Goal: Transaction & Acquisition: Purchase product/service

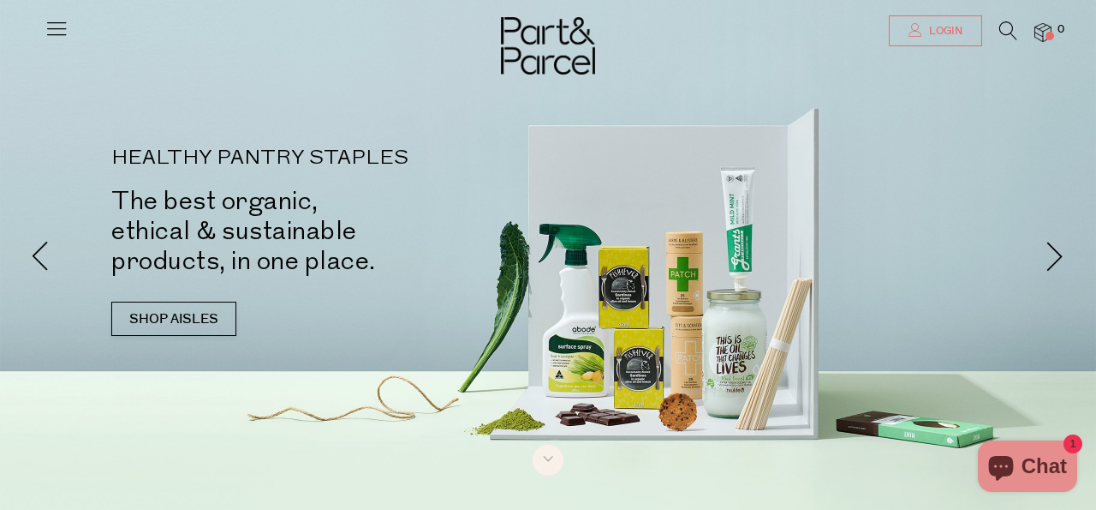
type input "jsginter@hotmail.com"
click at [940, 24] on span "Login" at bounding box center [944, 31] width 38 height 15
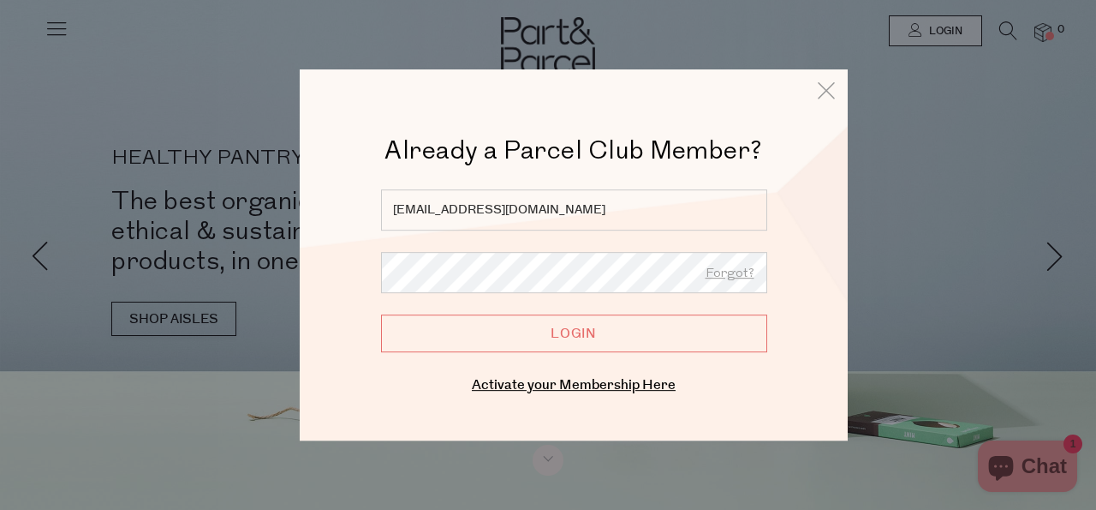
click at [578, 334] on input "Login" at bounding box center [574, 333] width 386 height 38
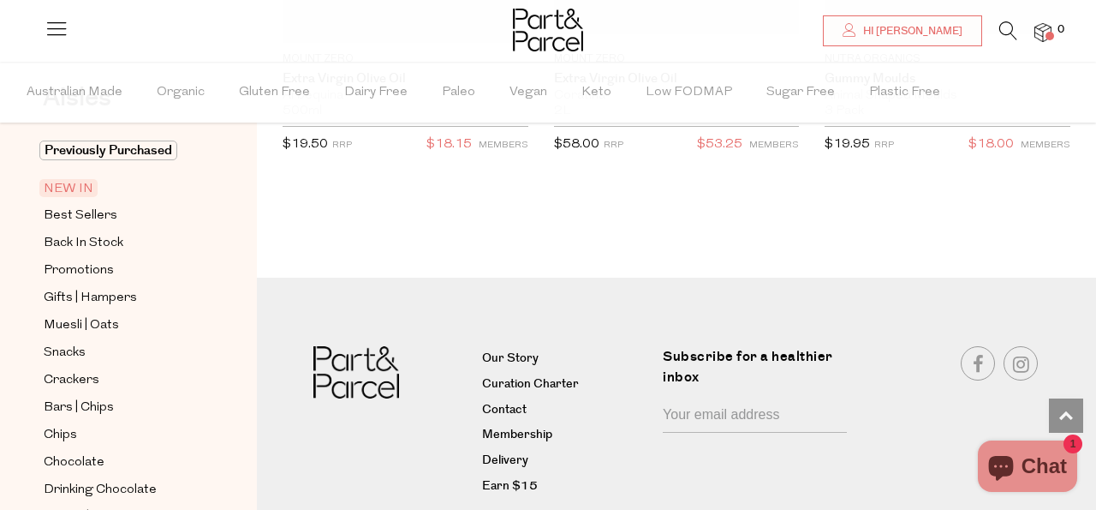
scroll to position [85, 0]
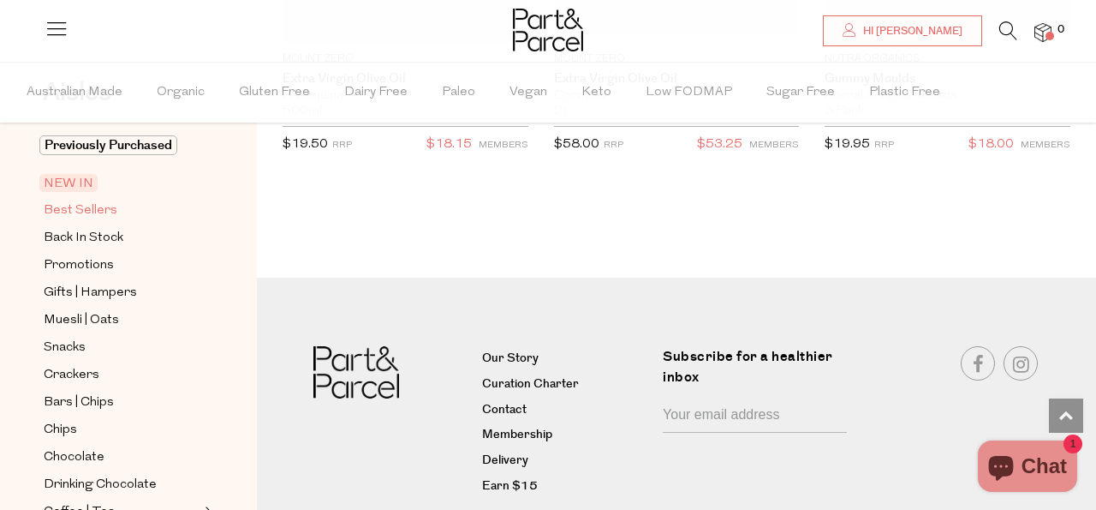
click at [103, 207] on span "Best Sellers" at bounding box center [81, 210] width 74 height 21
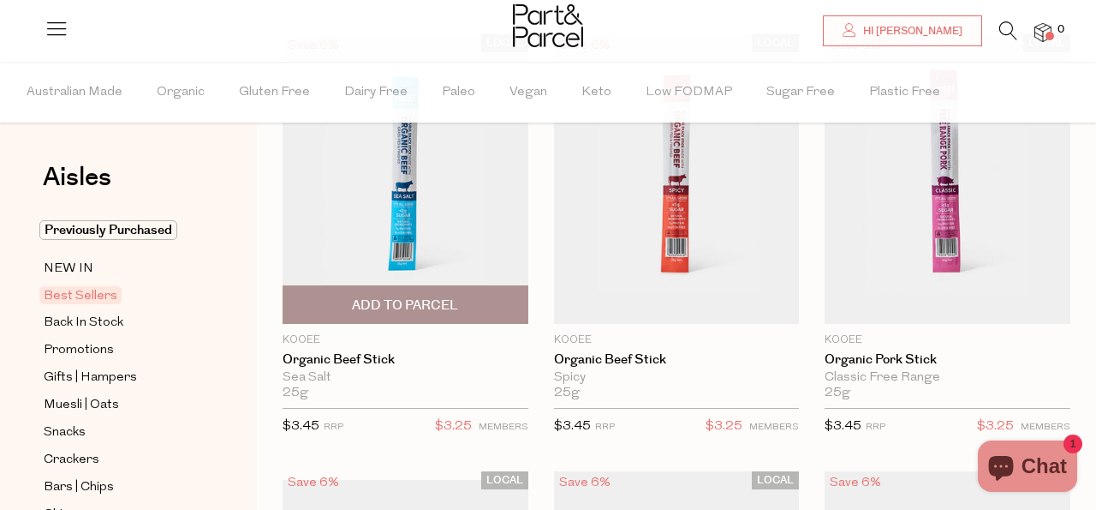
scroll to position [191, 0]
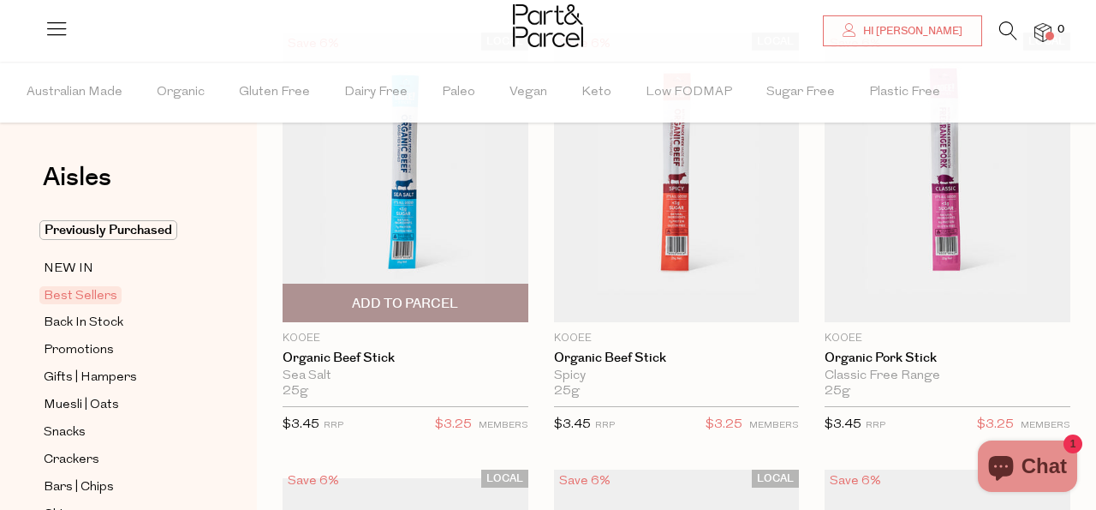
click at [402, 196] on img at bounding box center [406, 177] width 246 height 289
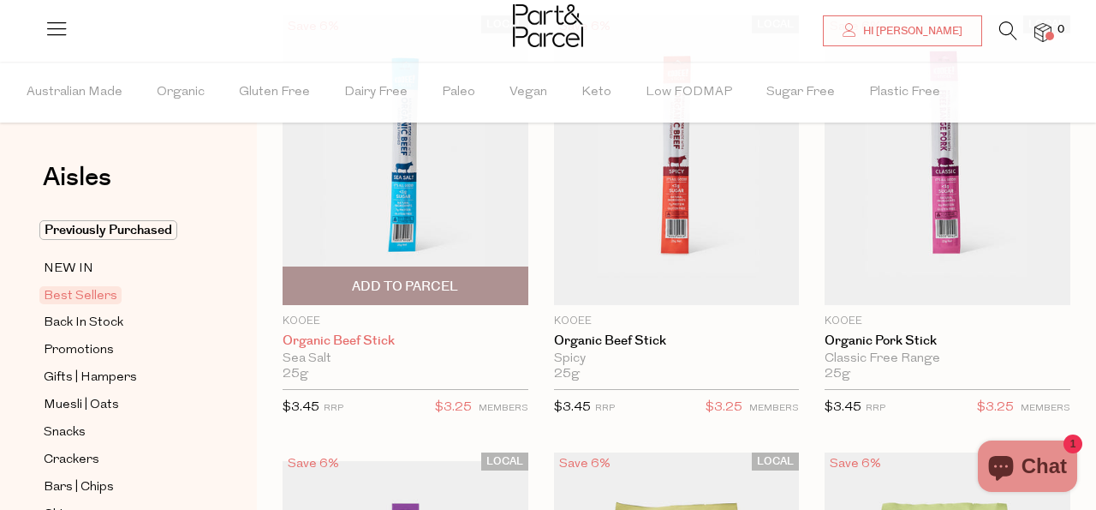
scroll to position [210, 0]
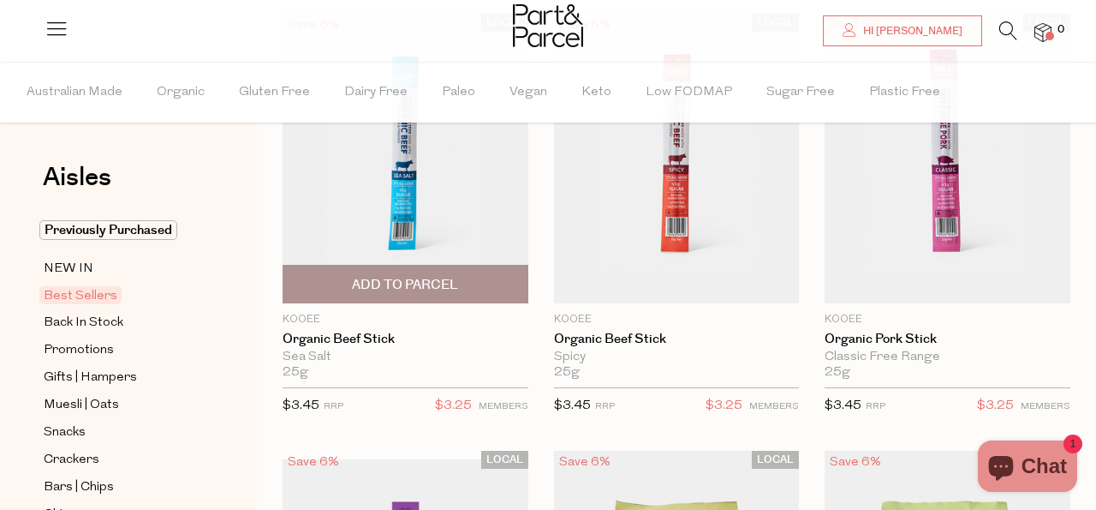
click at [415, 285] on span "Add To Parcel" at bounding box center [405, 285] width 106 height 18
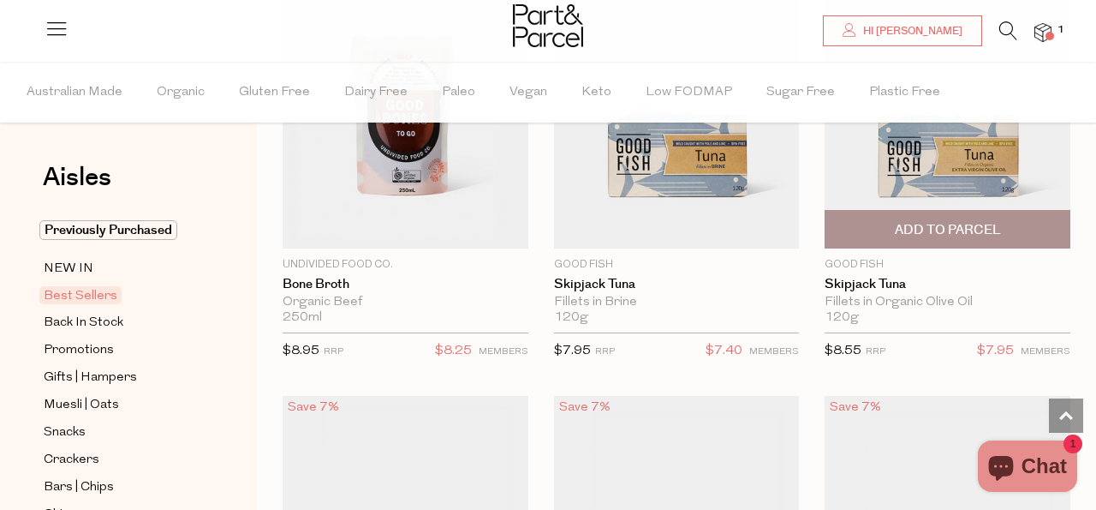
scroll to position [2037, 0]
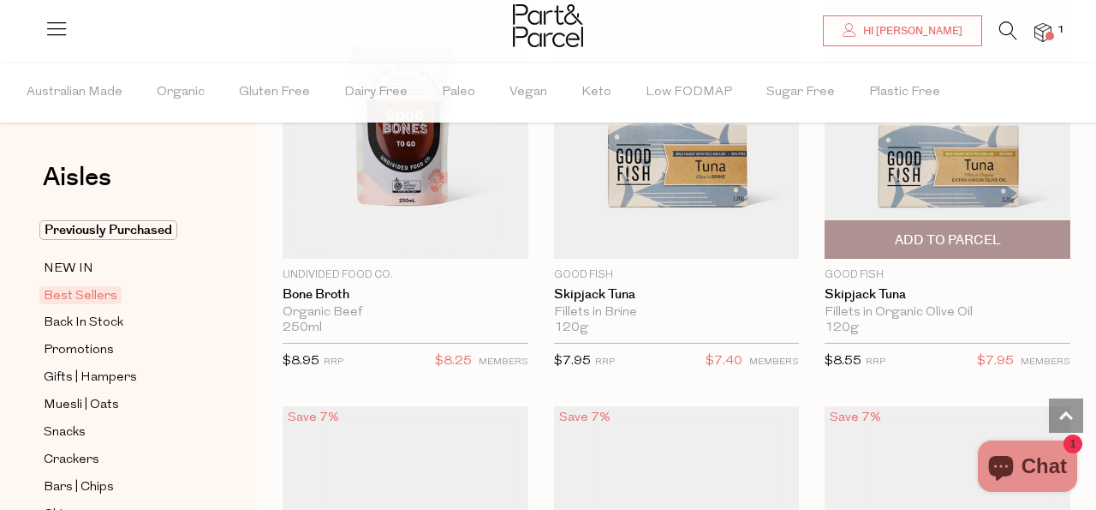
click at [958, 243] on span "Add To Parcel" at bounding box center [948, 240] width 106 height 18
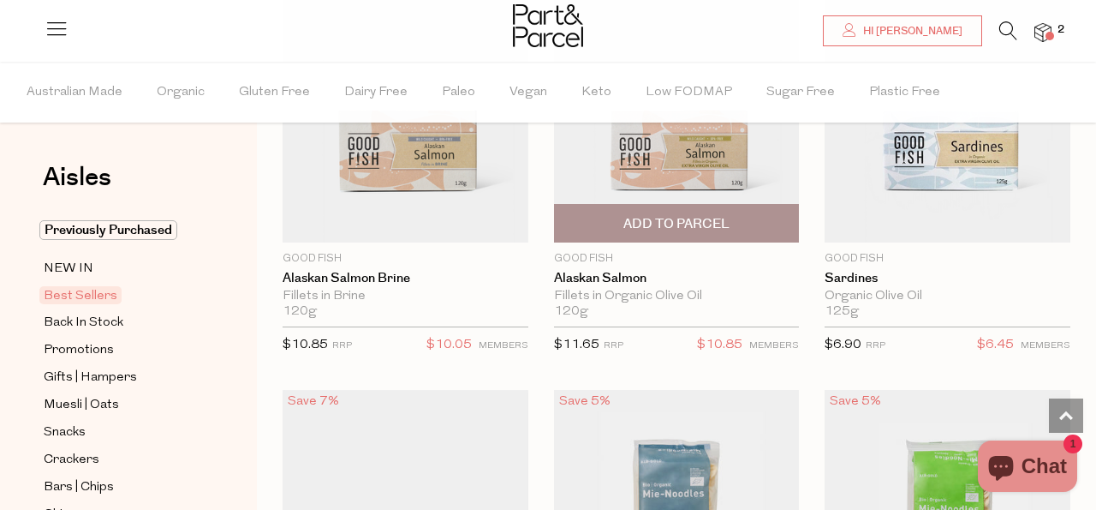
scroll to position [2493, 0]
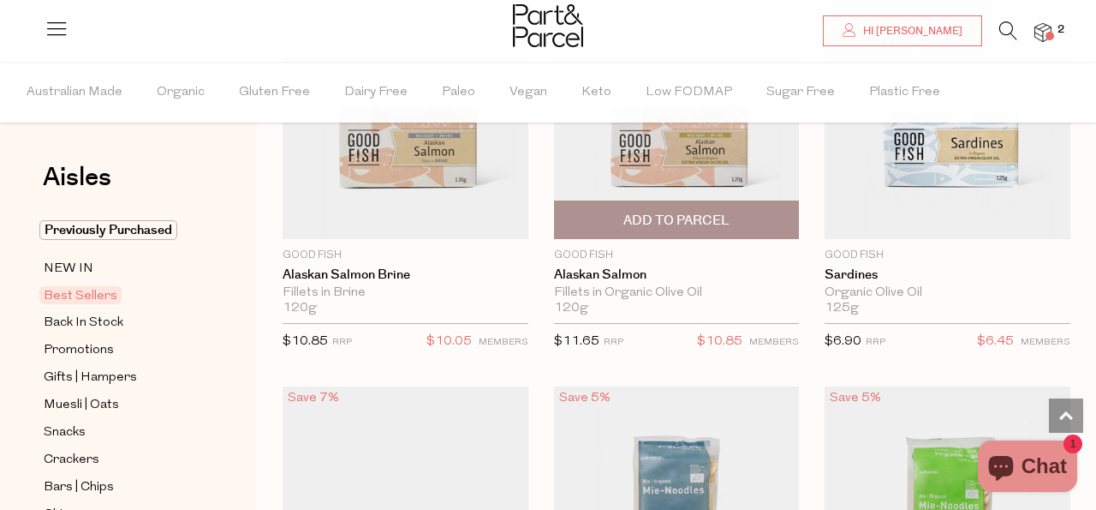
click at [719, 338] on span "$10.85" at bounding box center [719, 342] width 45 height 22
click at [667, 214] on span "Add To Parcel" at bounding box center [677, 221] width 106 height 18
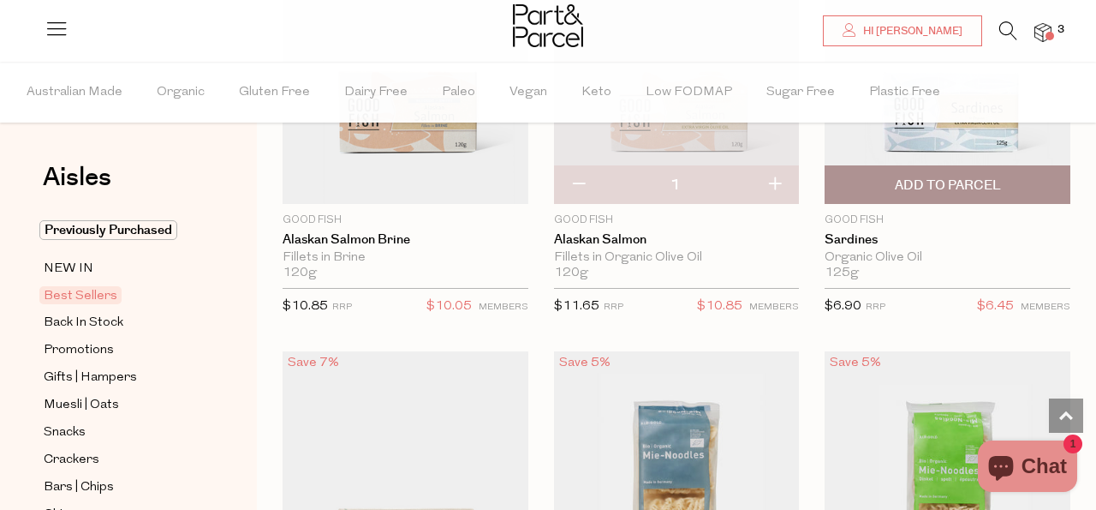
scroll to position [2533, 0]
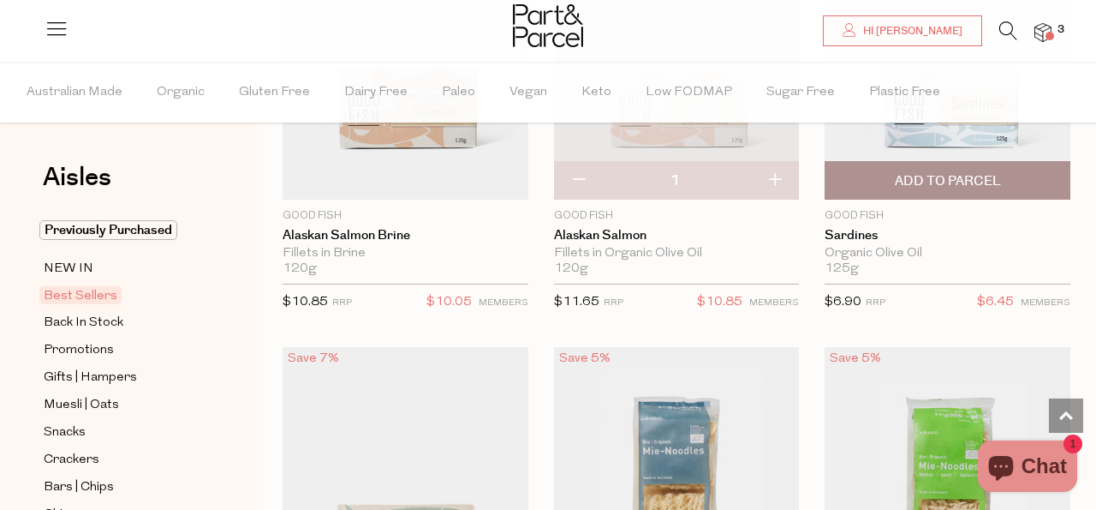
click at [956, 179] on span "Add To Parcel" at bounding box center [948, 181] width 106 height 18
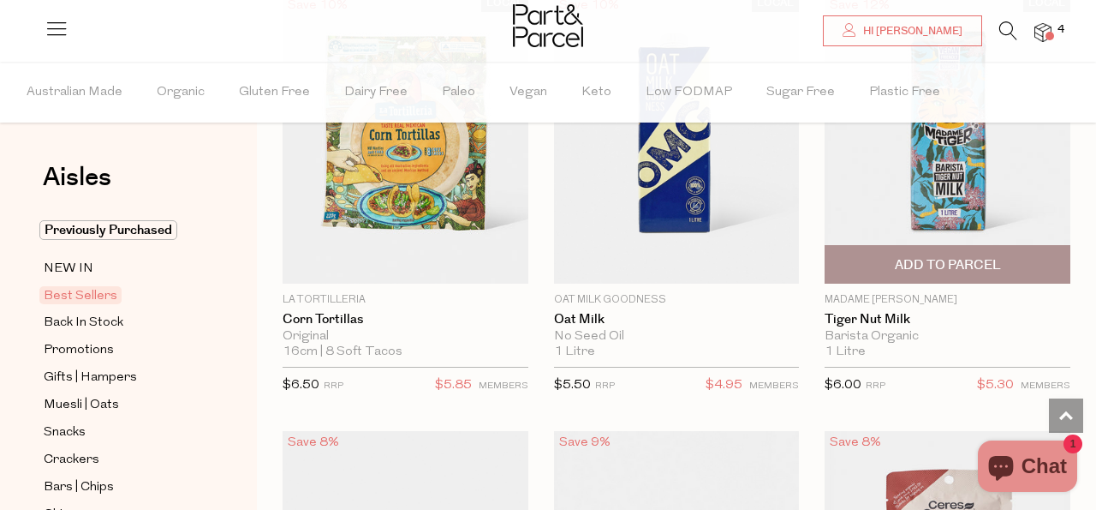
scroll to position [4655, 0]
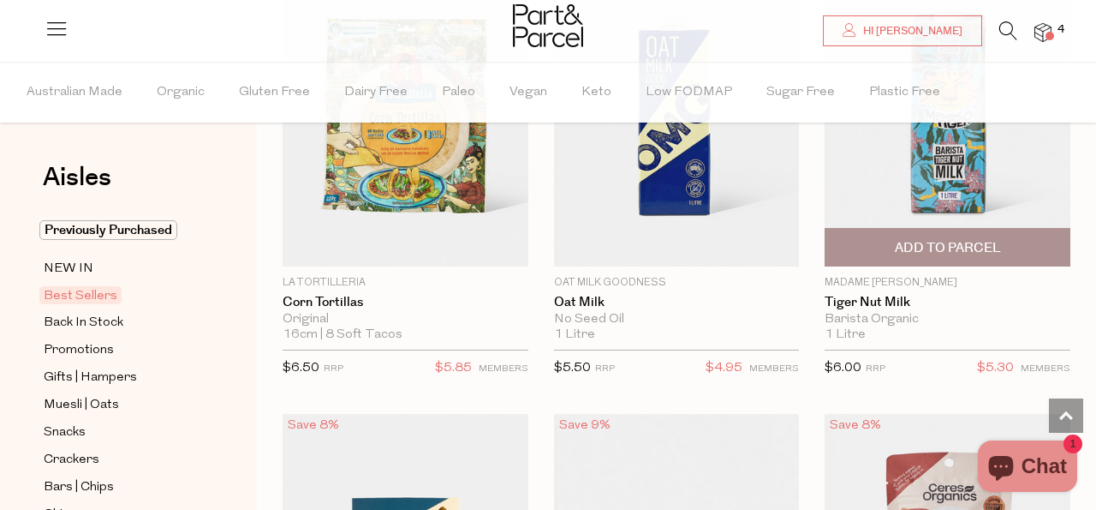
click at [928, 246] on span "Add To Parcel" at bounding box center [948, 248] width 106 height 18
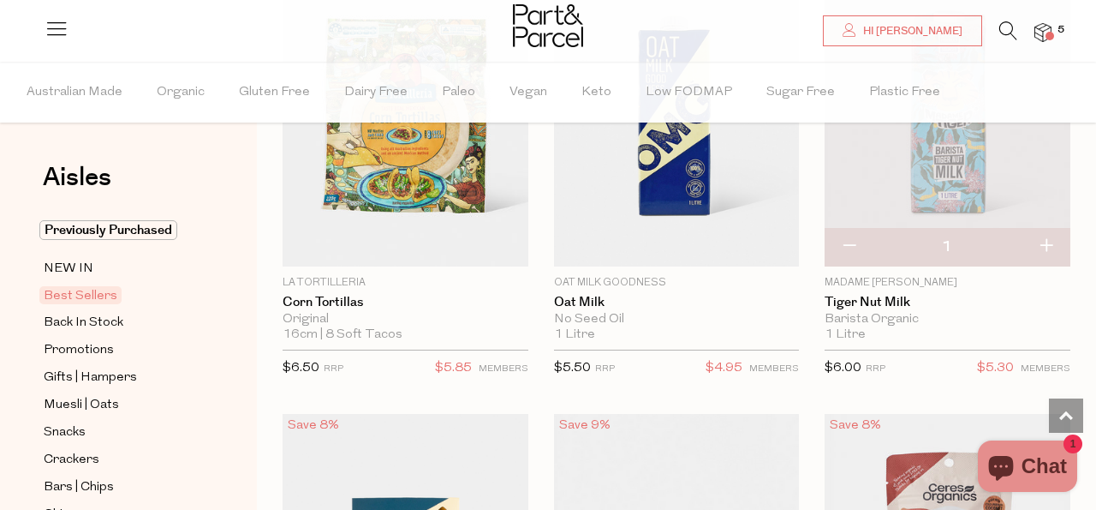
scroll to position [4629, 0]
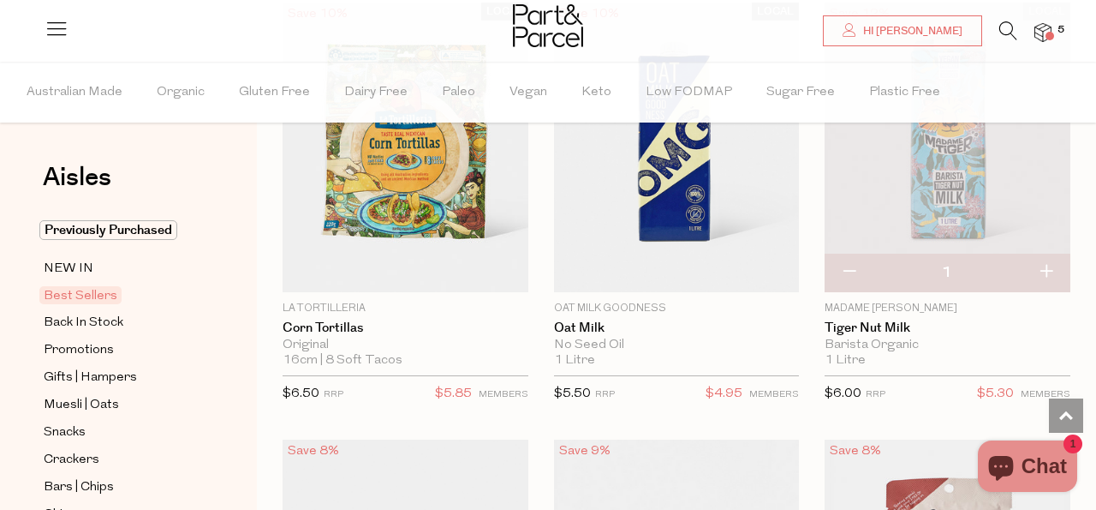
click at [1046, 266] on button "button" at bounding box center [1046, 273] width 49 height 38
type input "2"
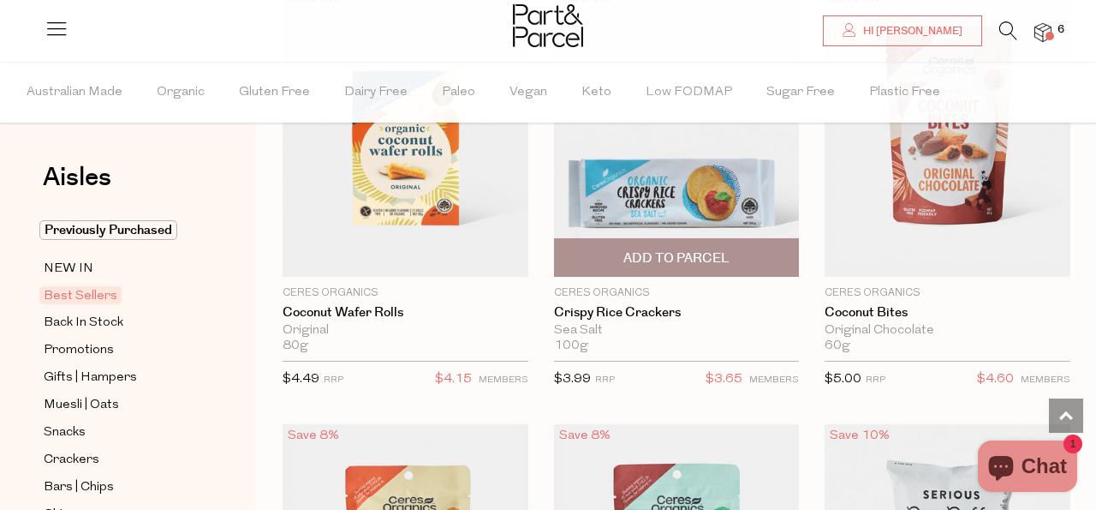
scroll to position [5083, 0]
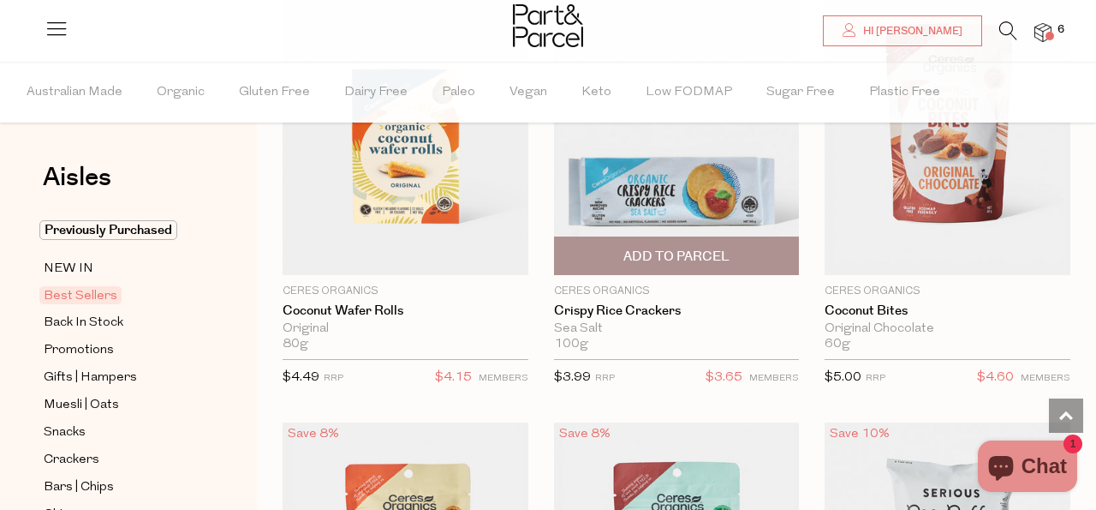
click at [668, 248] on span "Add To Parcel" at bounding box center [677, 257] width 106 height 18
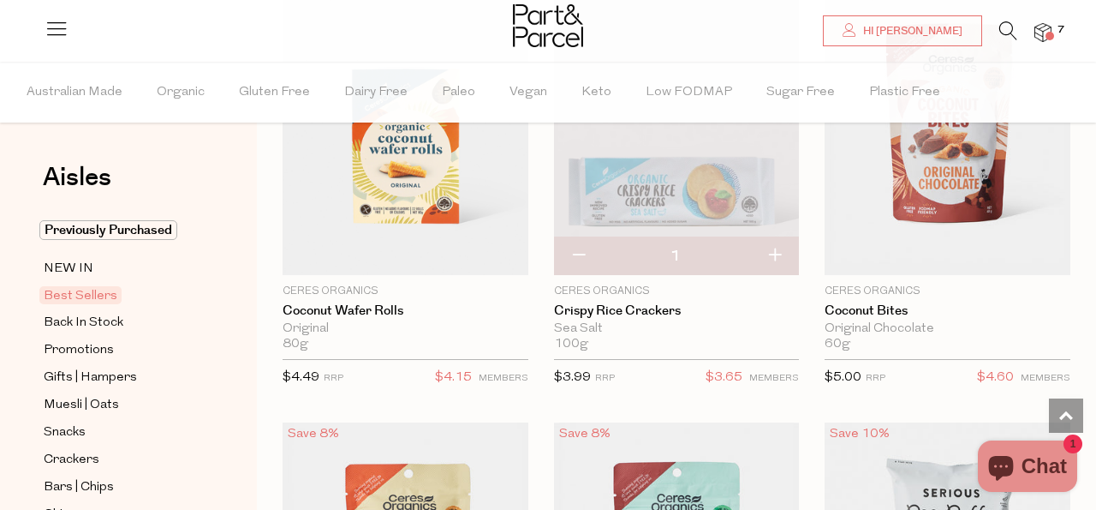
click at [773, 246] on button "button" at bounding box center [774, 256] width 49 height 38
type input "2"
click at [653, 197] on img at bounding box center [677, 129] width 246 height 289
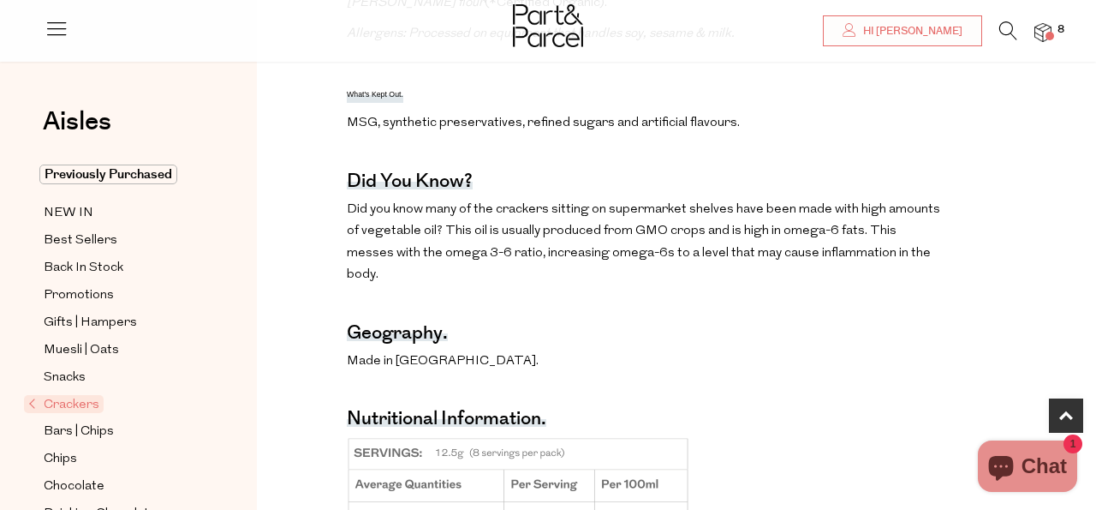
scroll to position [896, 0]
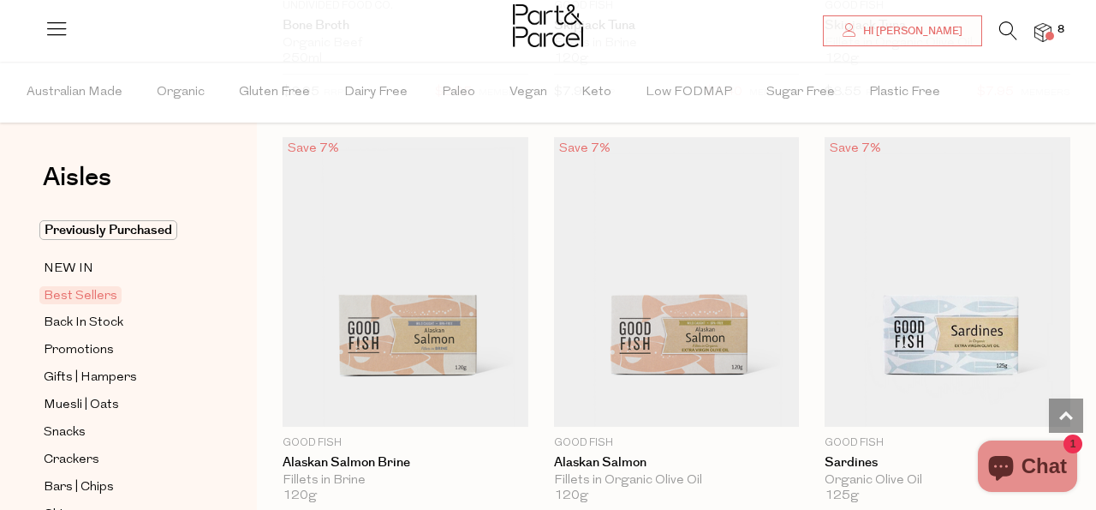
type input "2"
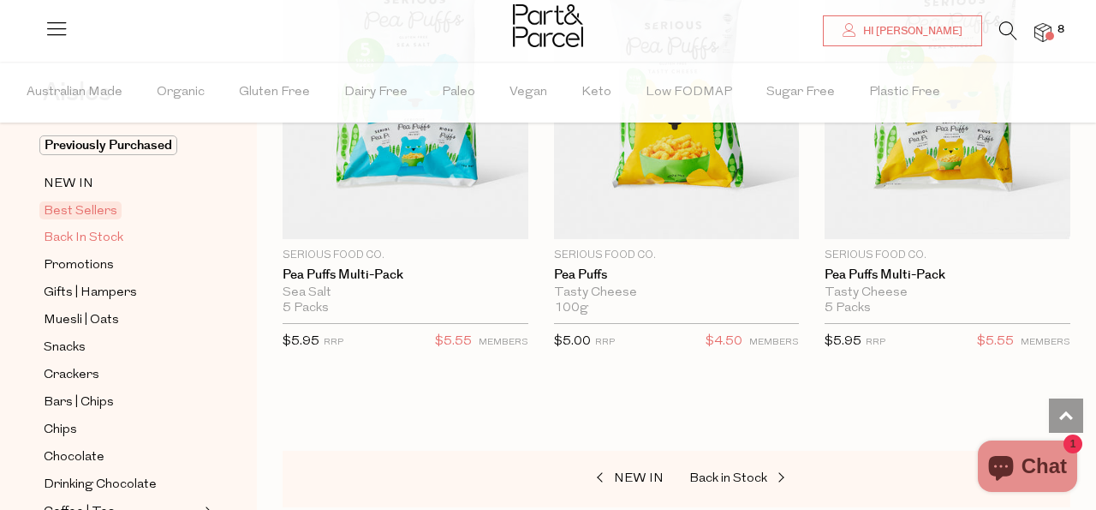
scroll to position [88, 0]
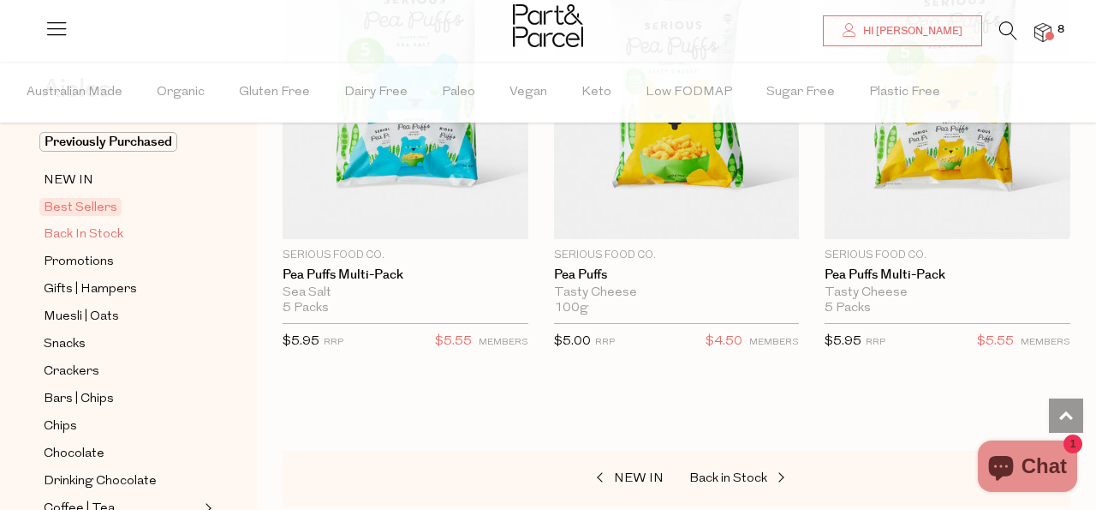
click at [99, 235] on span "Back In Stock" at bounding box center [84, 234] width 80 height 21
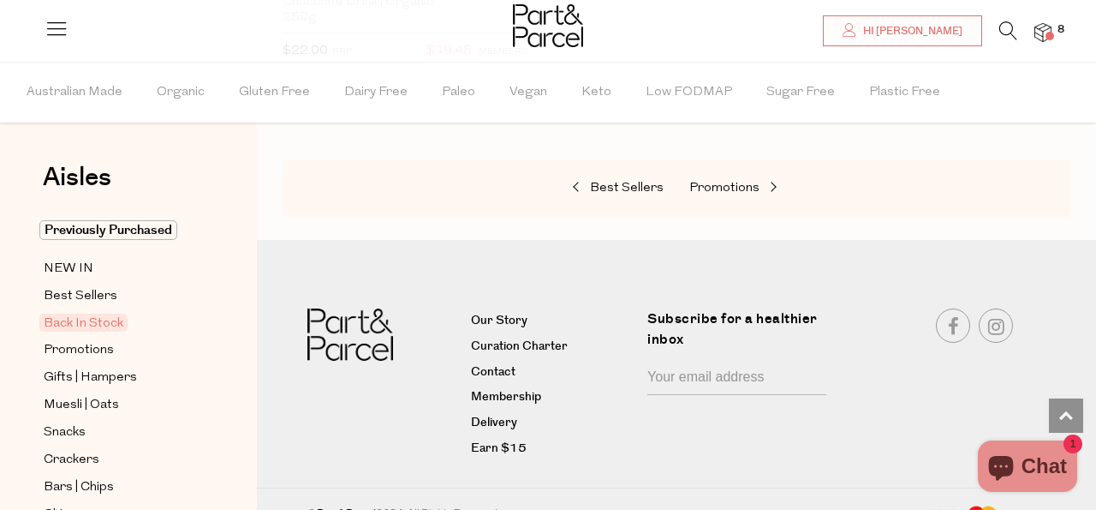
scroll to position [1931, 0]
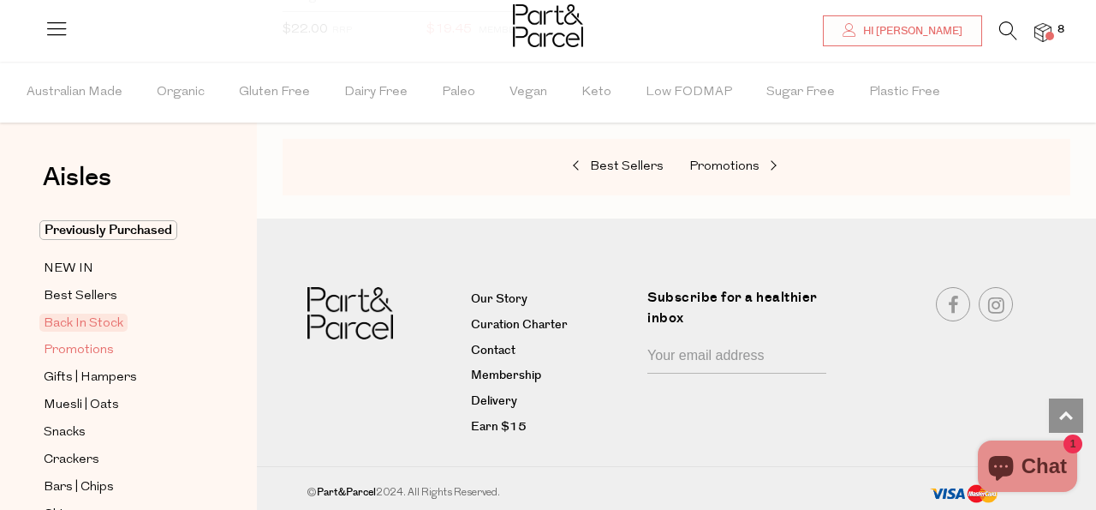
click at [92, 345] on span "Promotions" at bounding box center [79, 350] width 70 height 21
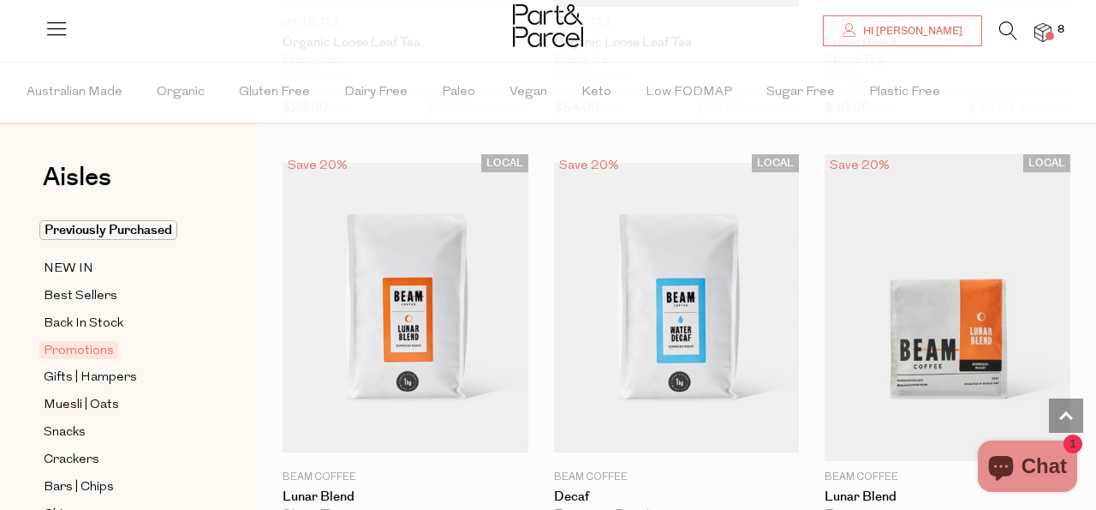
scroll to position [2238, 0]
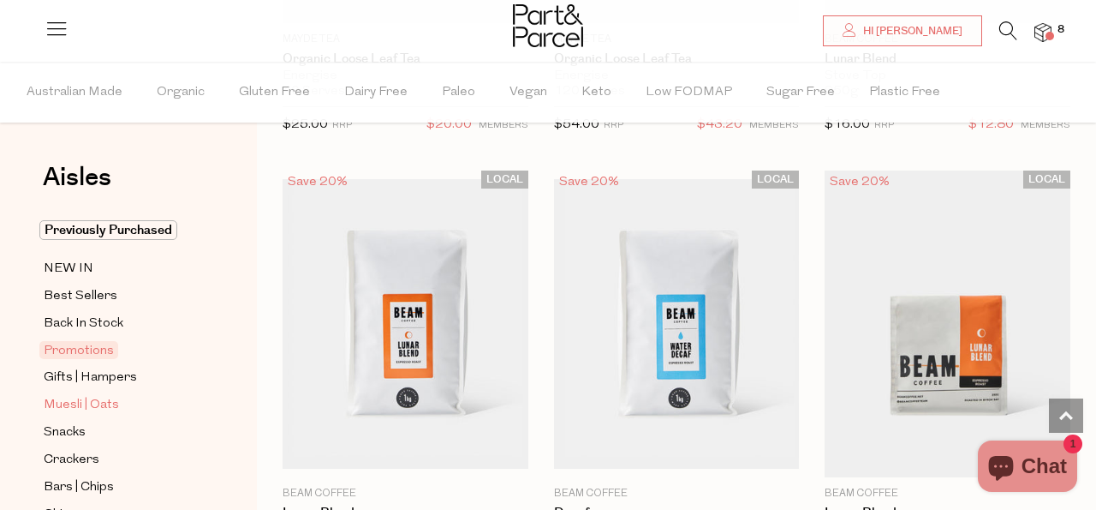
click at [77, 404] on span "Muesli | Oats" at bounding box center [81, 405] width 75 height 21
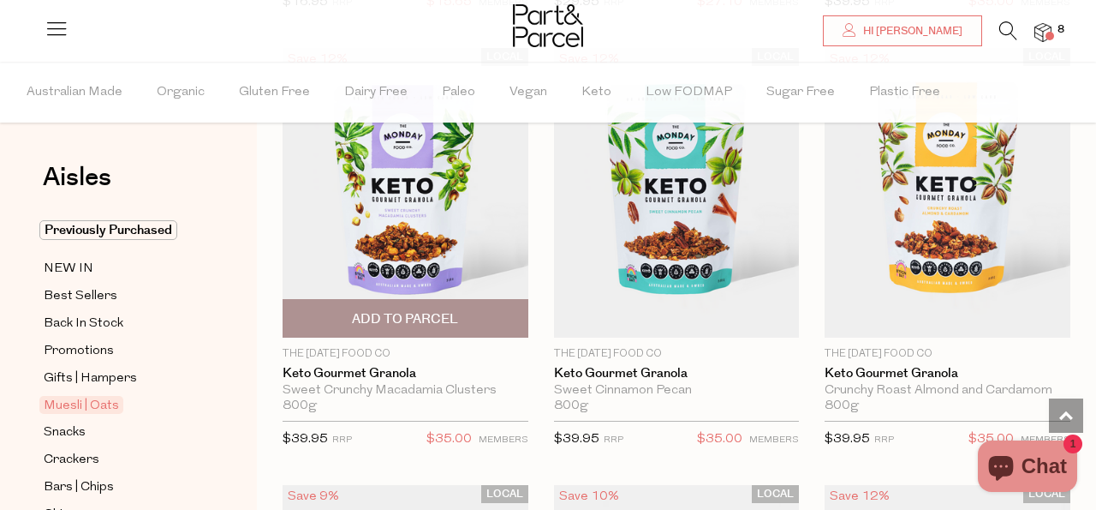
scroll to position [5455, 0]
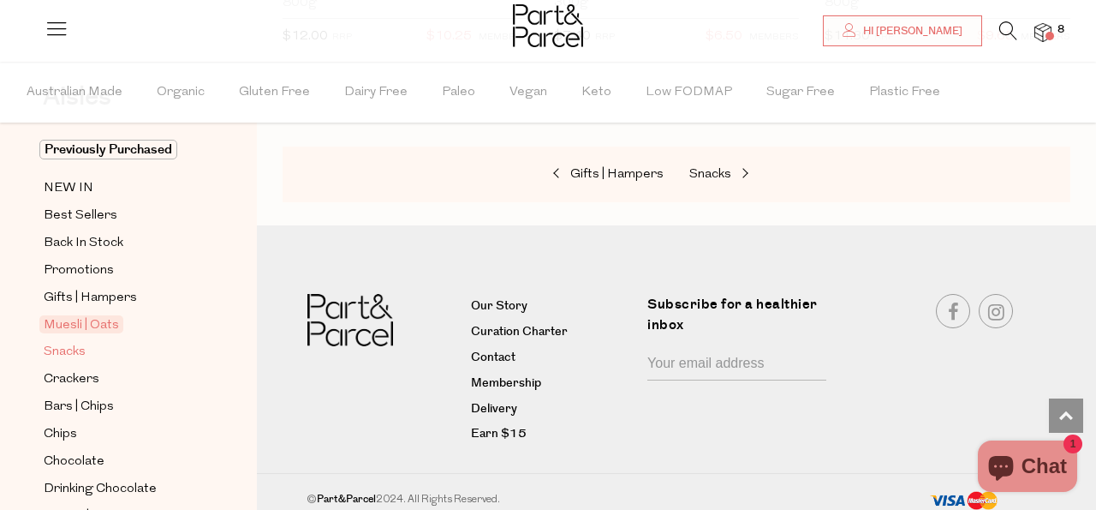
scroll to position [101, 0]
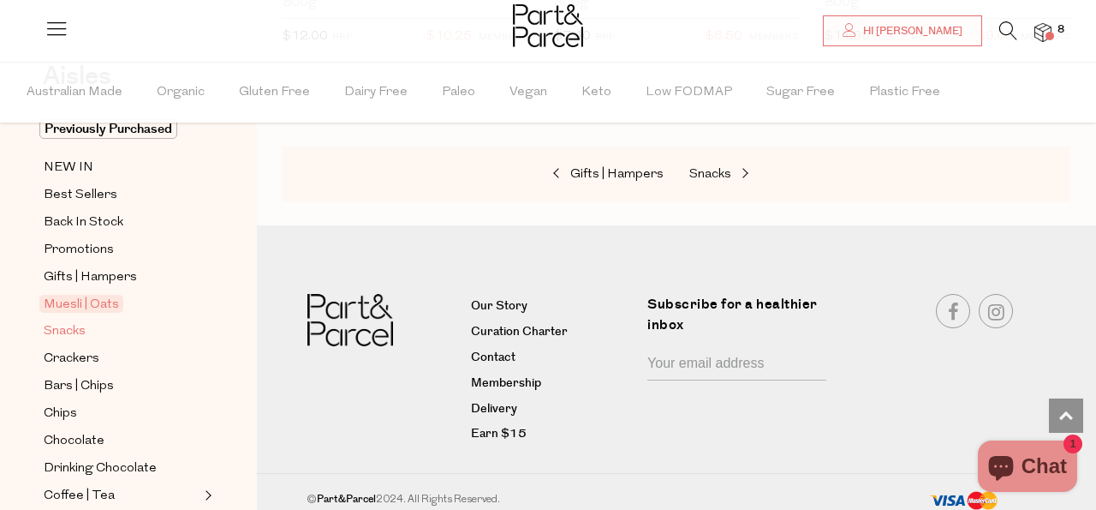
click at [70, 325] on span "Snacks" at bounding box center [65, 331] width 42 height 21
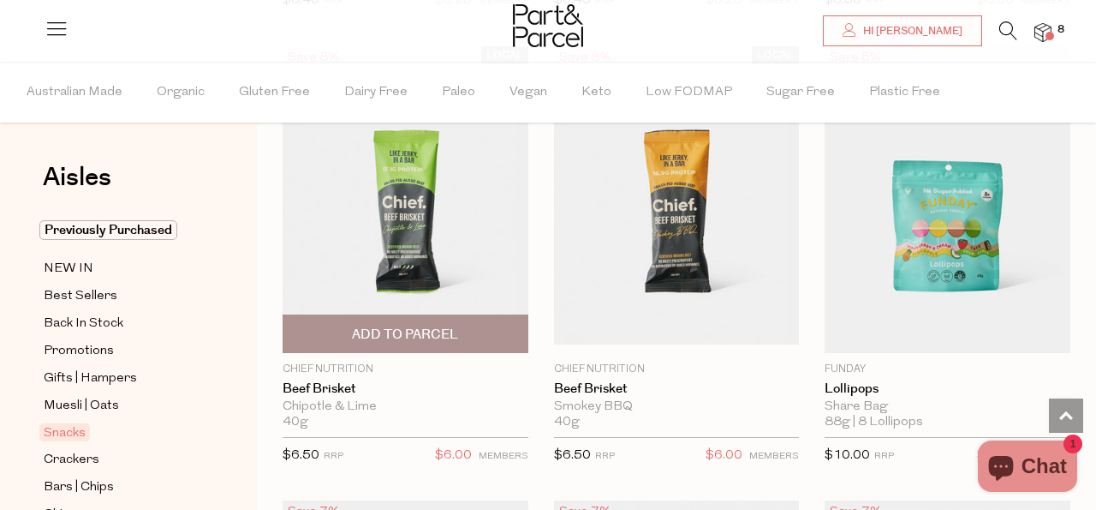
scroll to position [1928, 0]
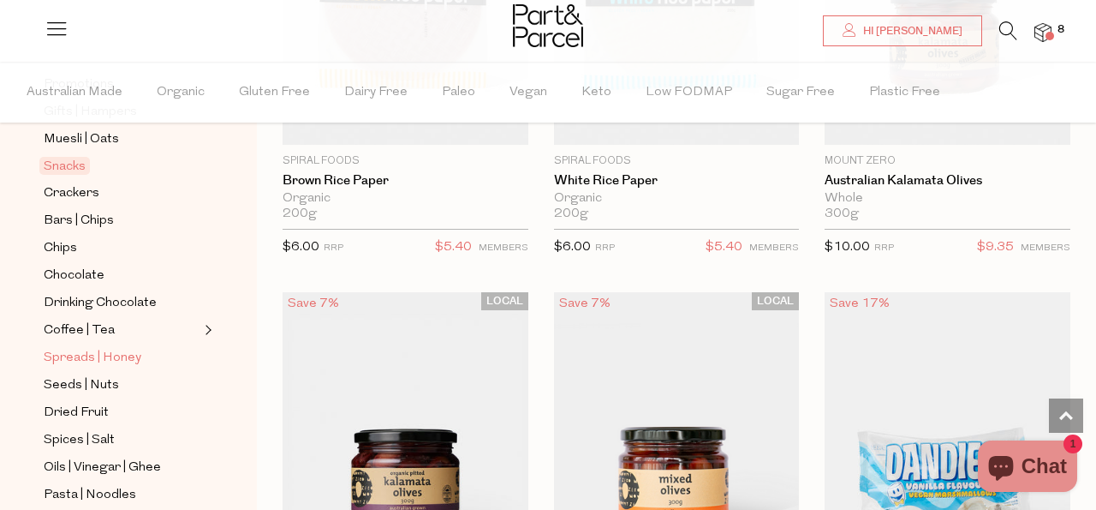
scroll to position [226, 0]
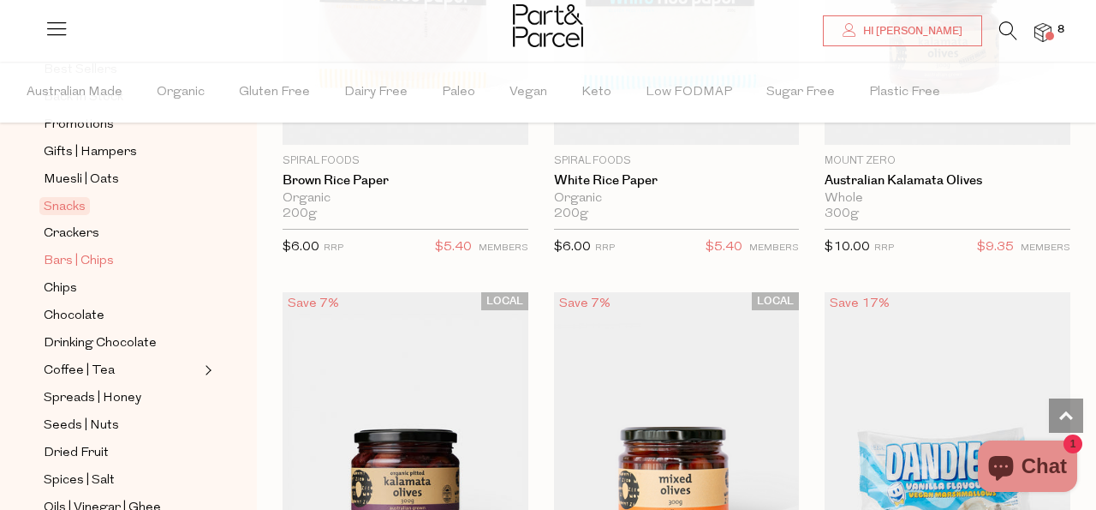
click at [81, 260] on span "Bars | Chips" at bounding box center [79, 261] width 70 height 21
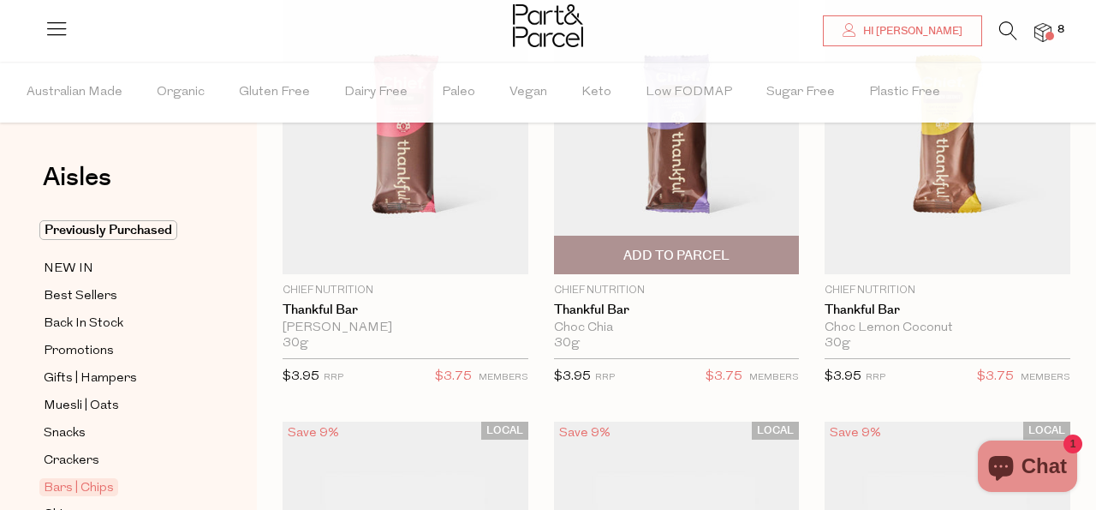
scroll to position [257, 0]
click at [684, 251] on span "Add To Parcel" at bounding box center [677, 255] width 106 height 18
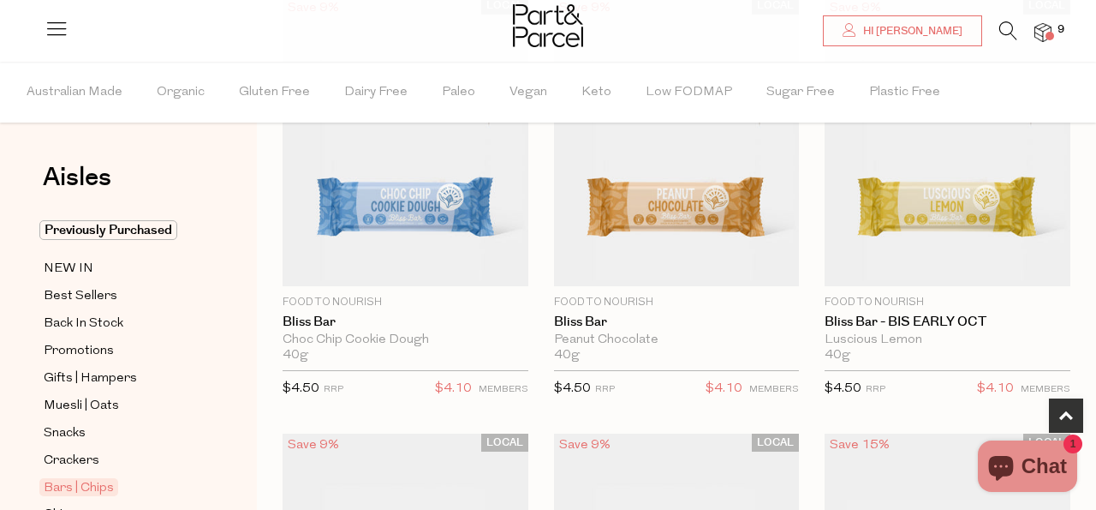
scroll to position [699, 0]
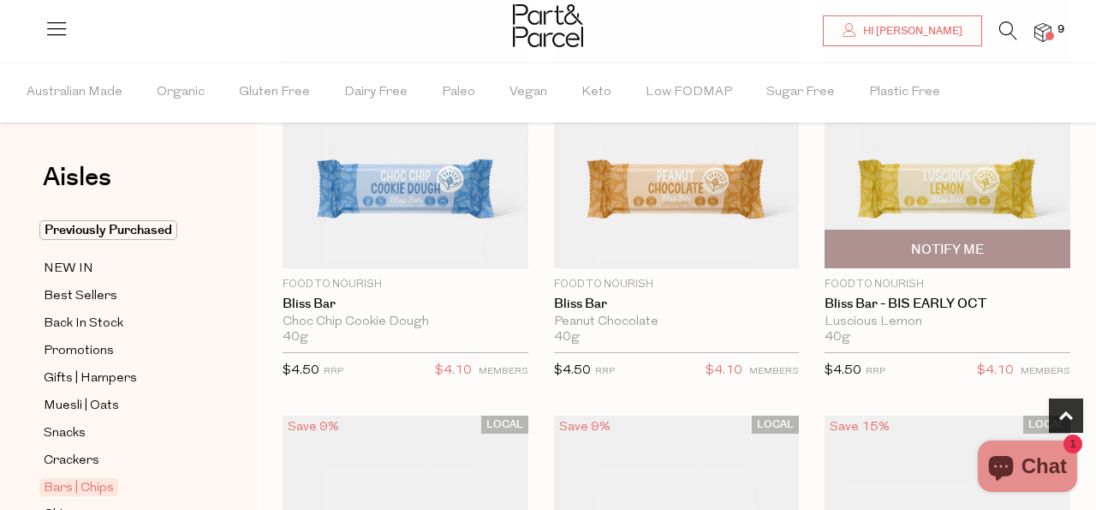
click at [940, 255] on span "Notify Me" at bounding box center [947, 250] width 73 height 18
type input "Notify when available"
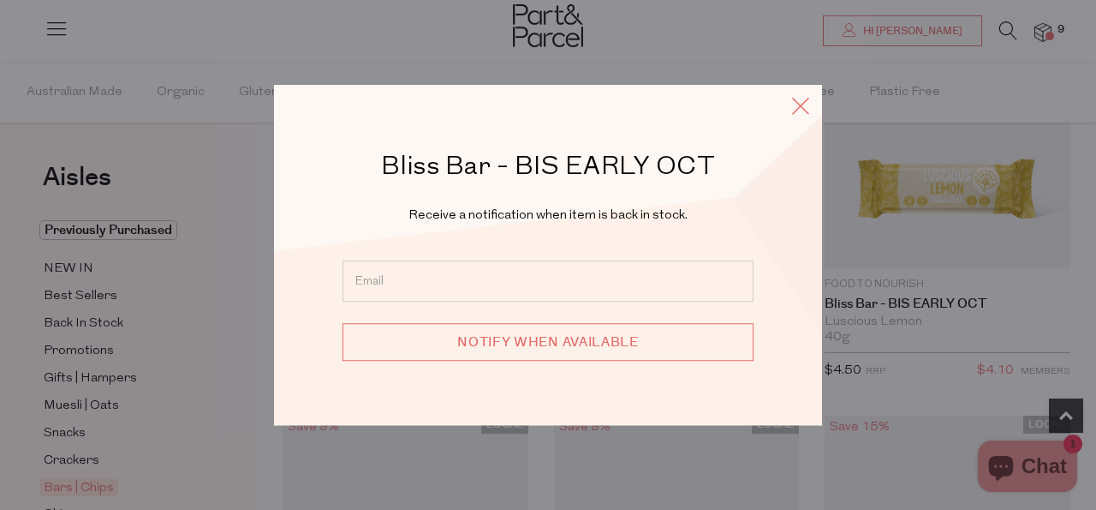
click at [803, 103] on icon at bounding box center [801, 105] width 26 height 25
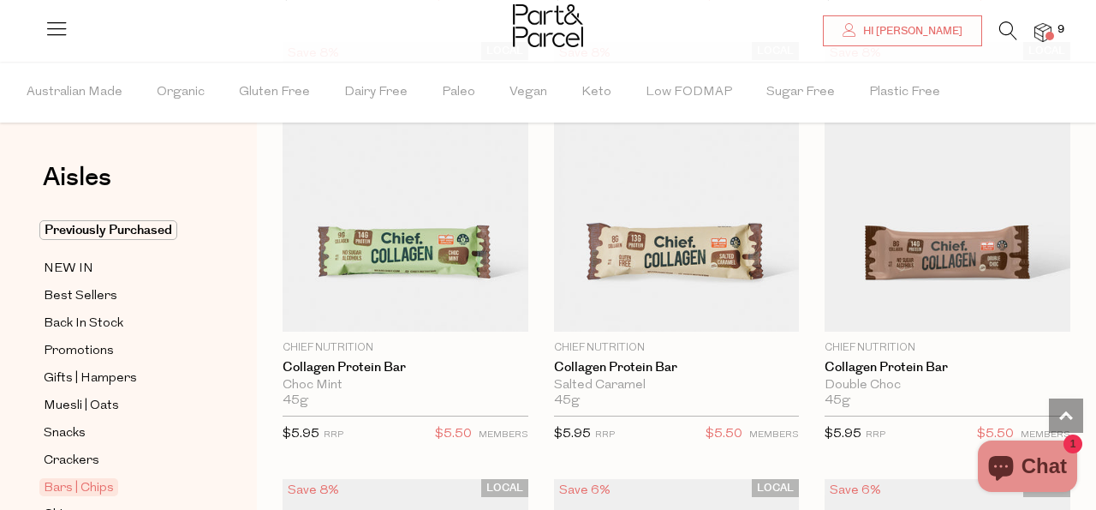
scroll to position [1954, 0]
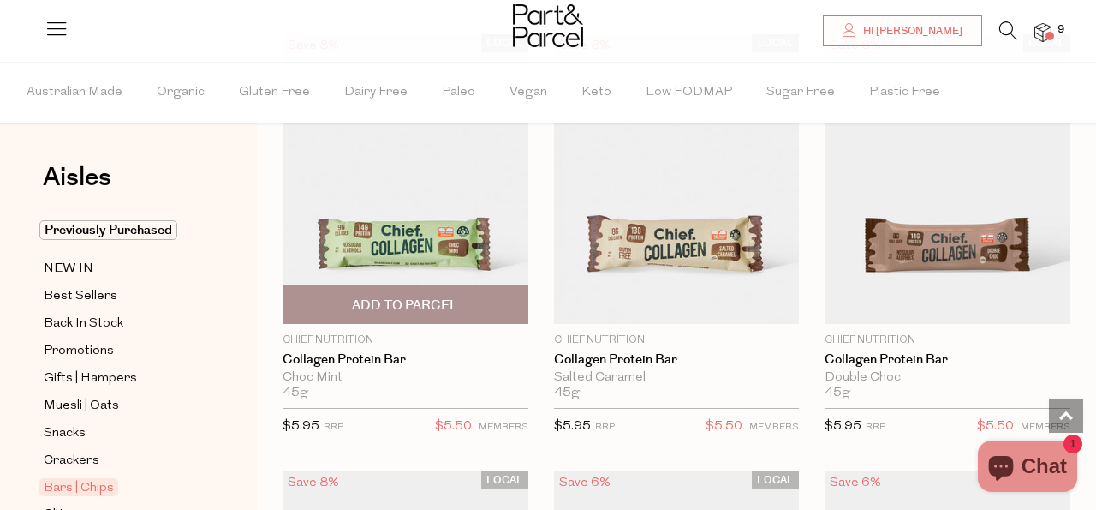
click at [400, 300] on span "Add To Parcel" at bounding box center [405, 305] width 106 height 18
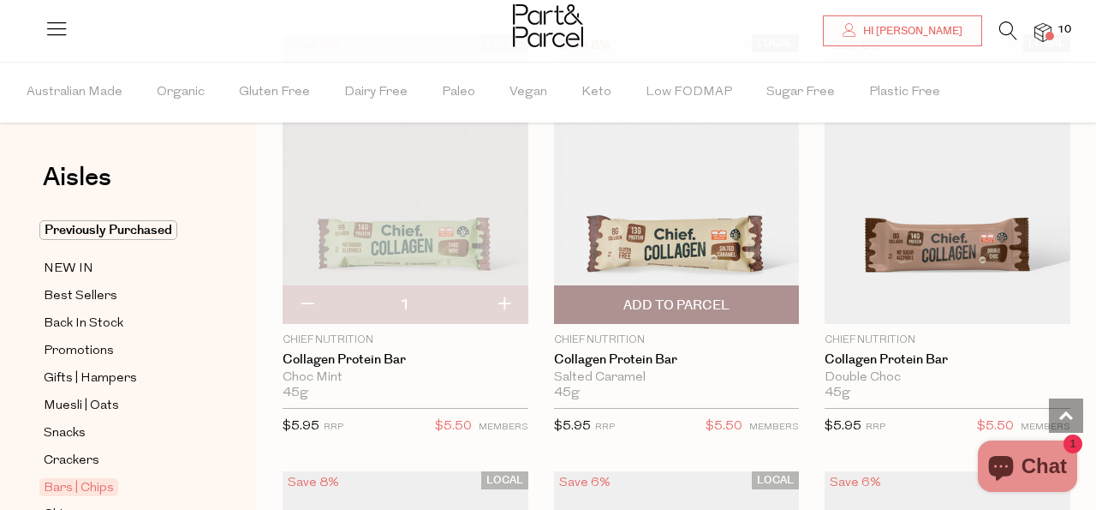
click at [682, 300] on span "Add To Parcel" at bounding box center [677, 305] width 106 height 18
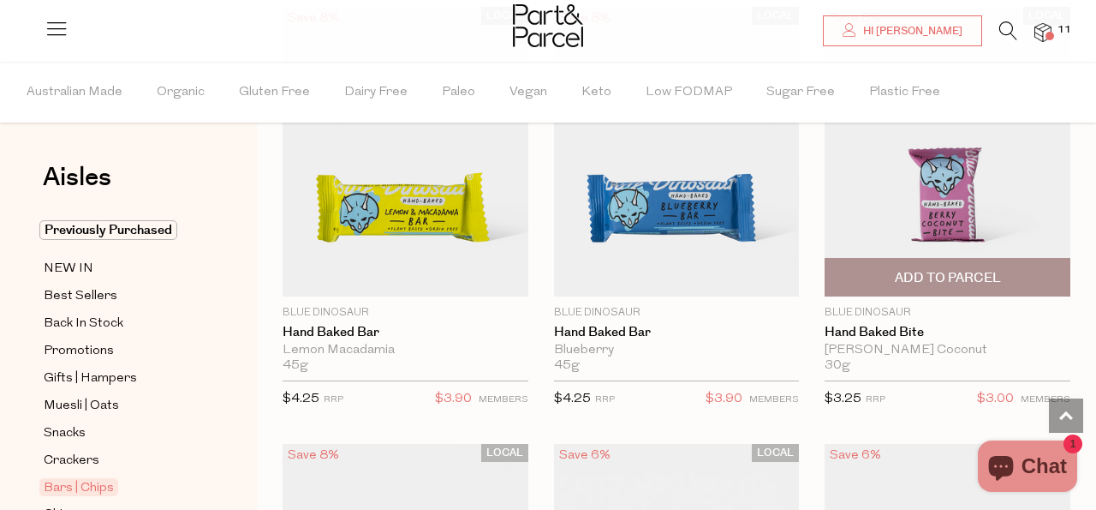
scroll to position [3721, 0]
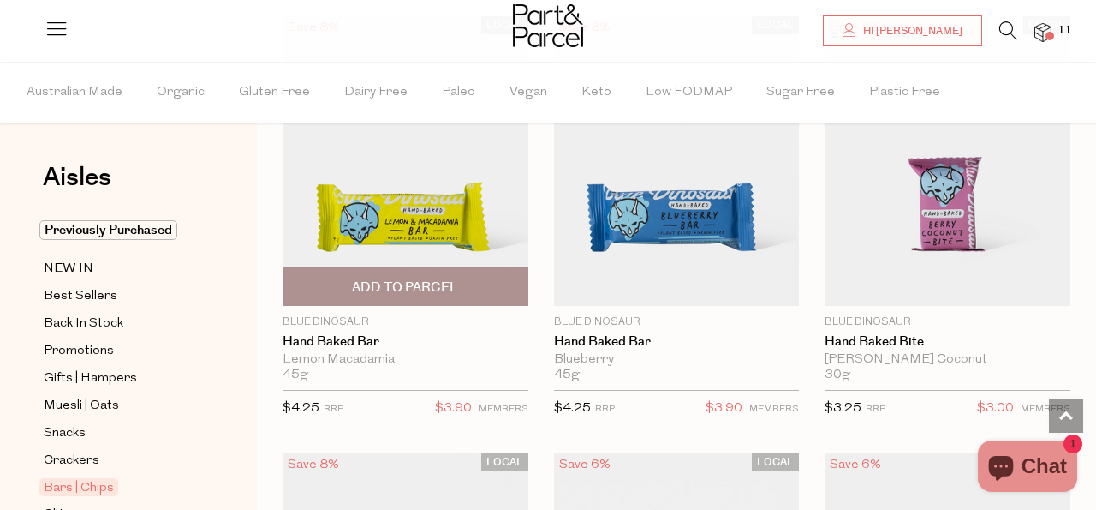
click at [426, 224] on img at bounding box center [406, 160] width 246 height 289
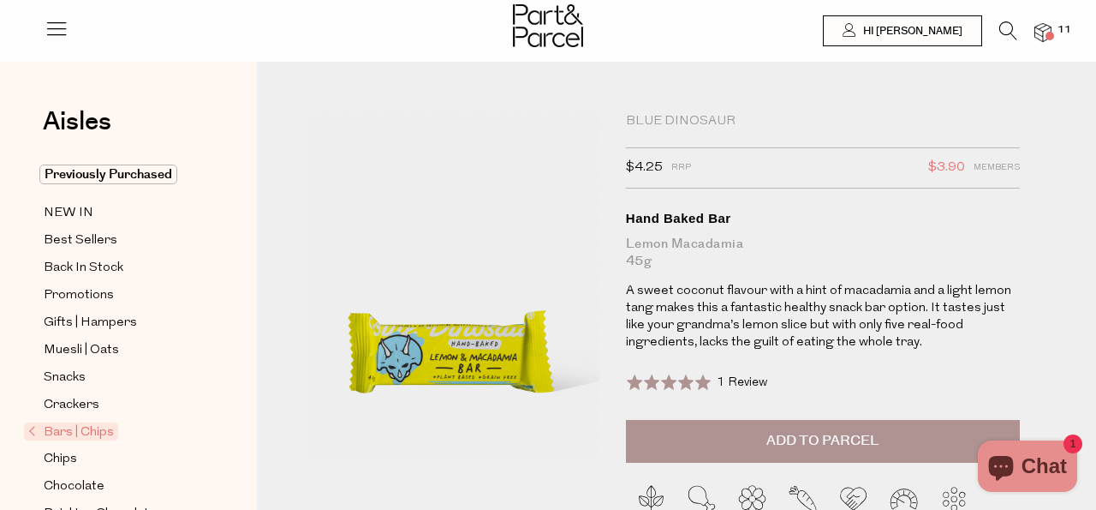
click at [813, 440] on span "Add to Parcel" at bounding box center [823, 441] width 112 height 20
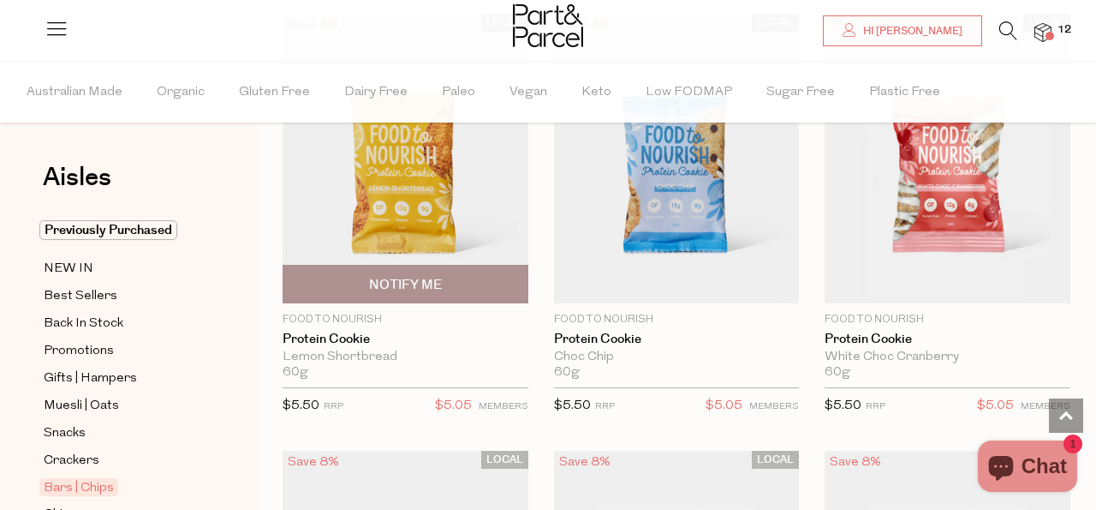
scroll to position [4598, 0]
click at [438, 188] on img at bounding box center [406, 157] width 246 height 289
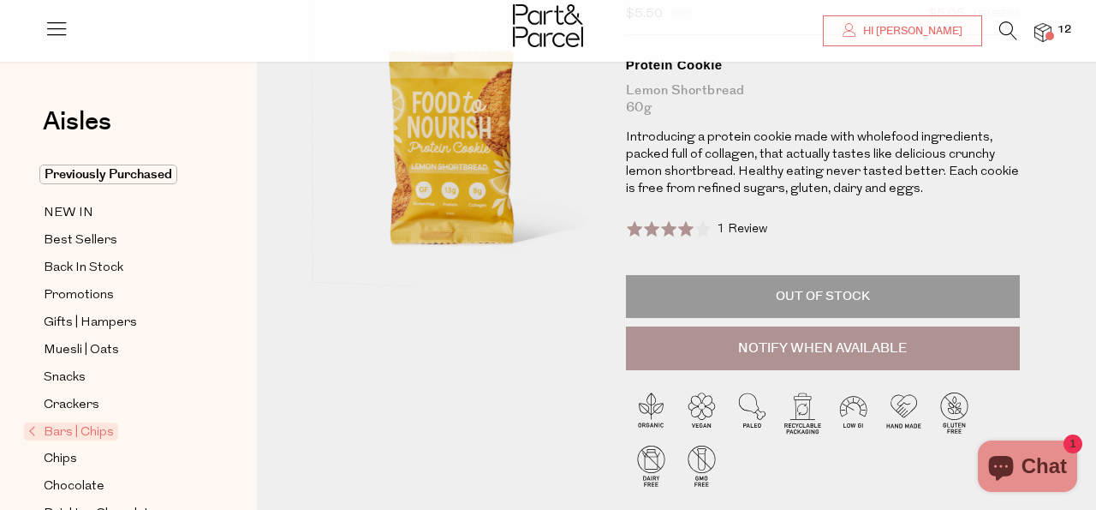
scroll to position [154, 0]
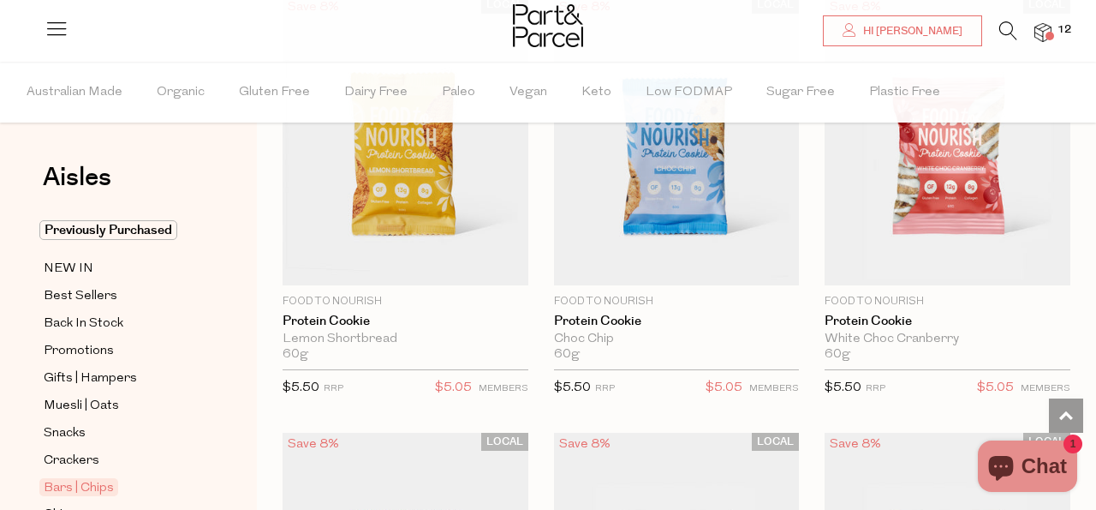
scroll to position [4605, 0]
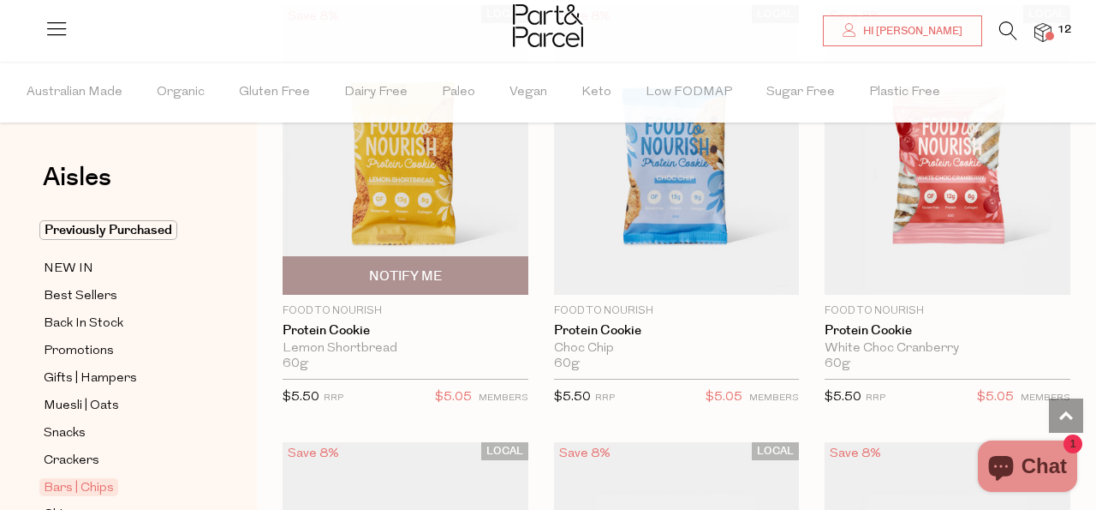
click at [422, 272] on span "Notify Me" at bounding box center [405, 276] width 73 height 18
type input "Notify when available"
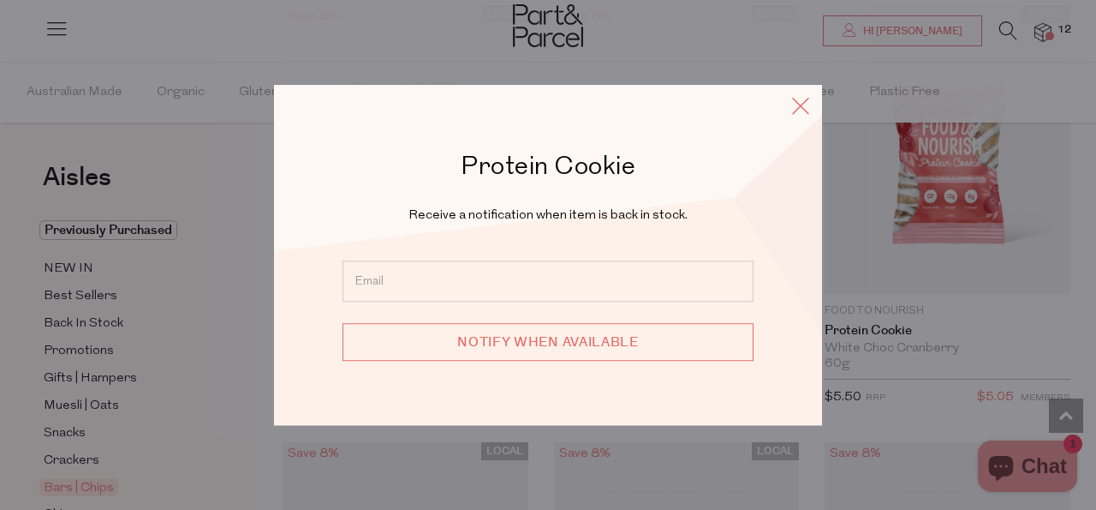
click at [800, 103] on icon at bounding box center [801, 105] width 26 height 25
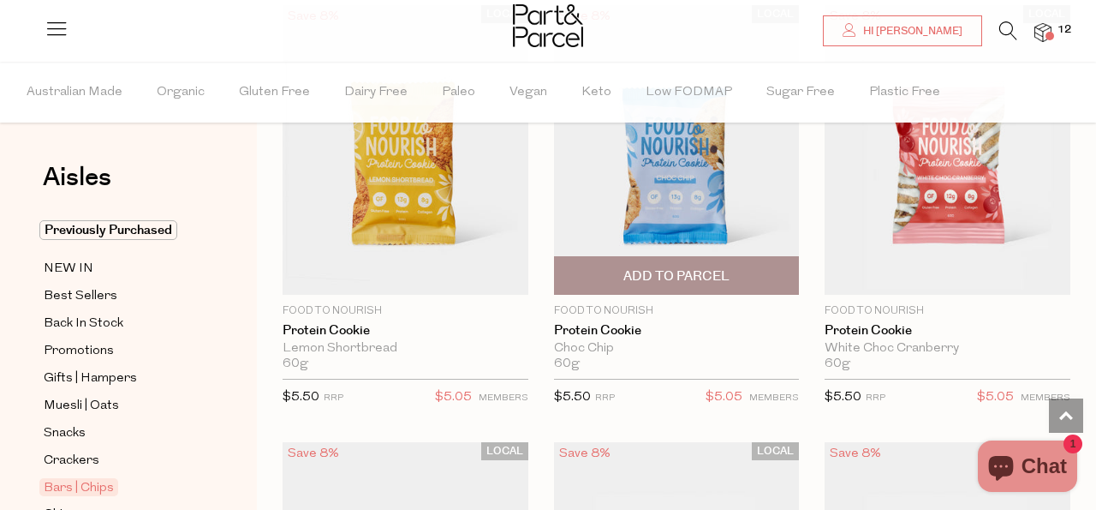
click at [698, 183] on img at bounding box center [677, 149] width 246 height 289
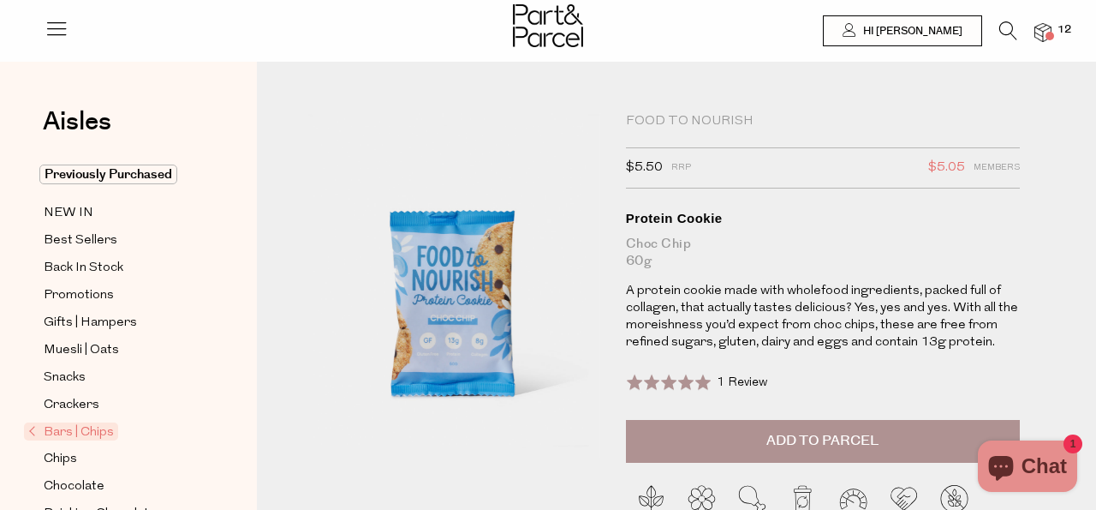
click at [810, 445] on span "Add to Parcel" at bounding box center [823, 441] width 112 height 20
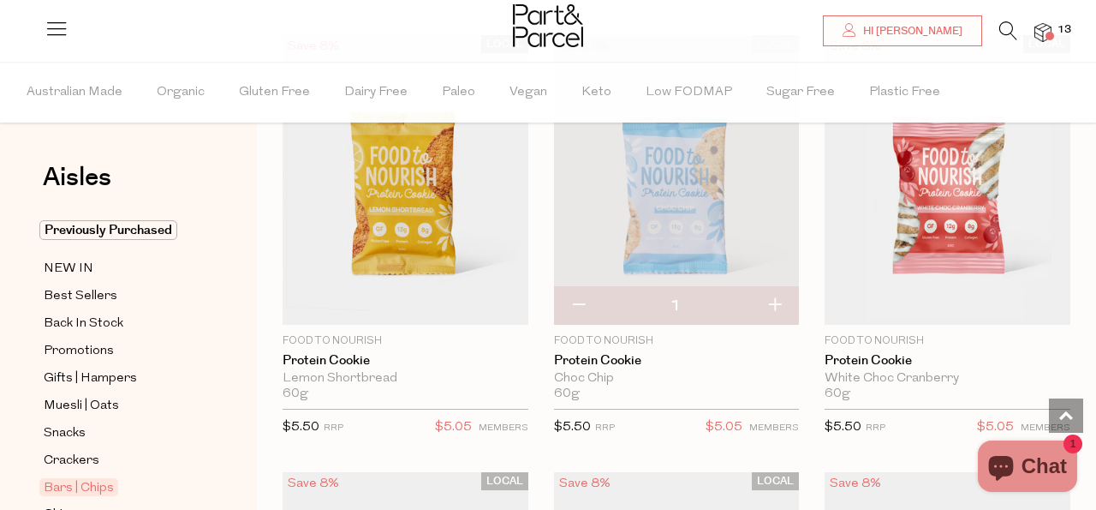
scroll to position [4574, 0]
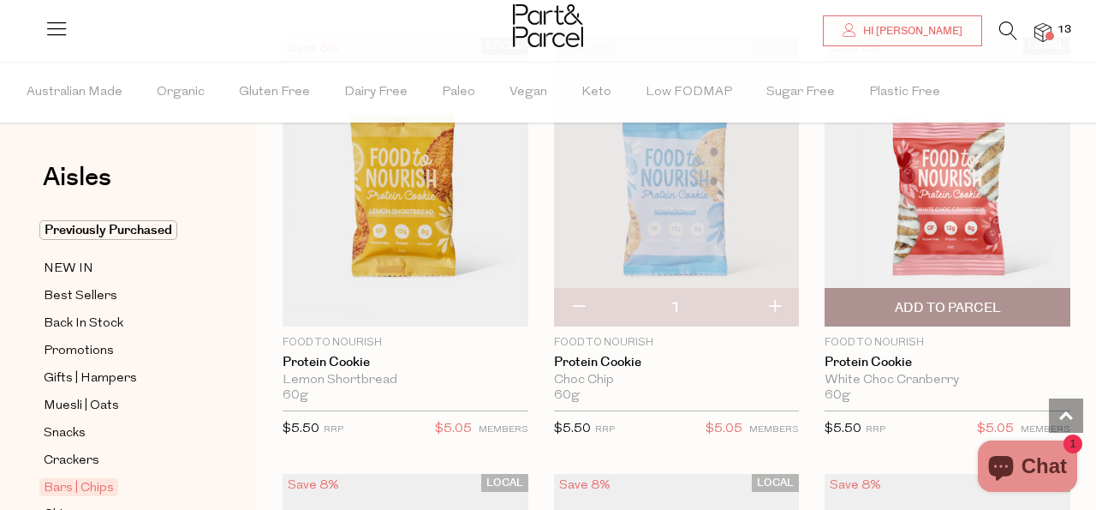
click at [967, 301] on span "Add To Parcel" at bounding box center [948, 308] width 106 height 18
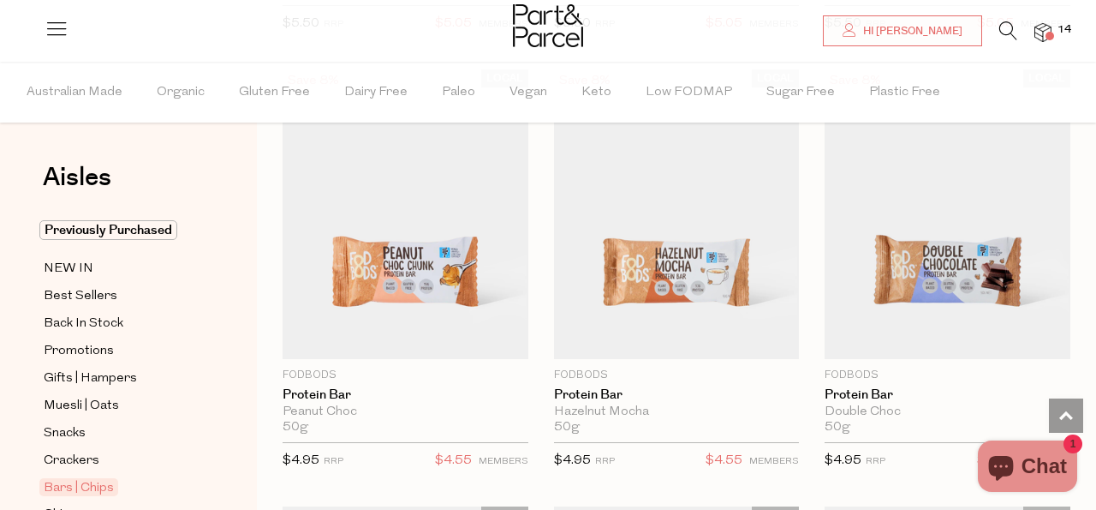
scroll to position [5413, 0]
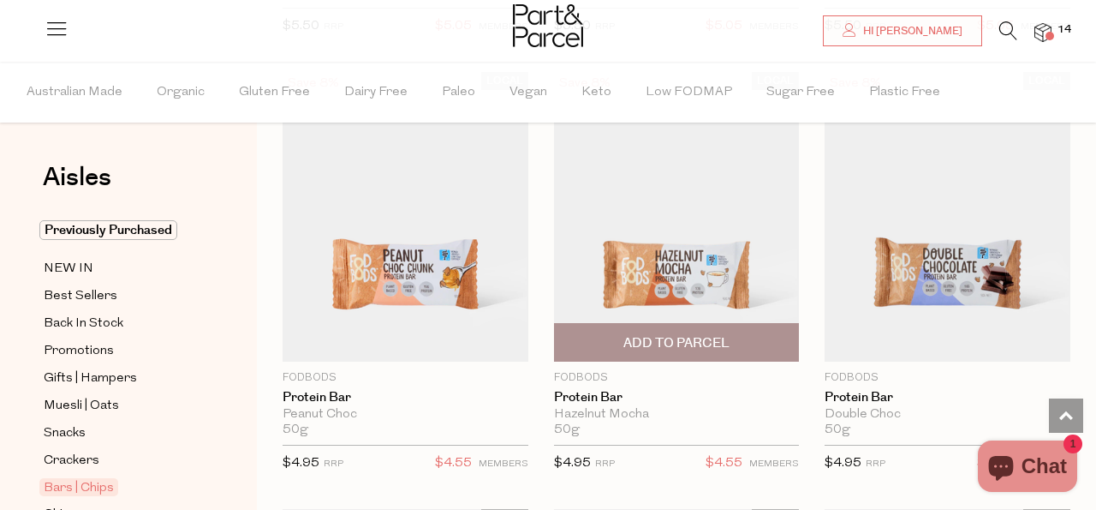
click at [689, 343] on span "Add To Parcel" at bounding box center [677, 343] width 106 height 18
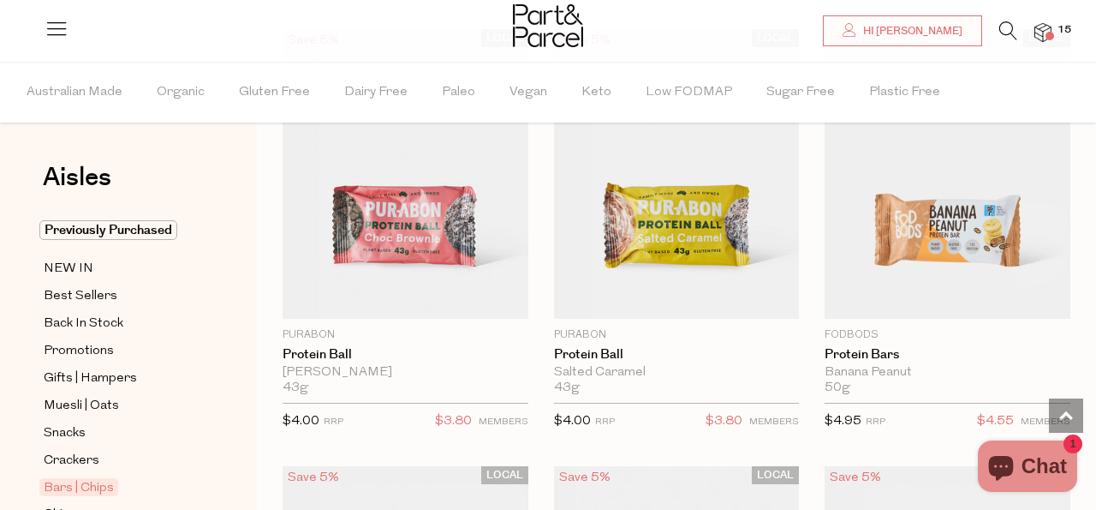
scroll to position [5894, 0]
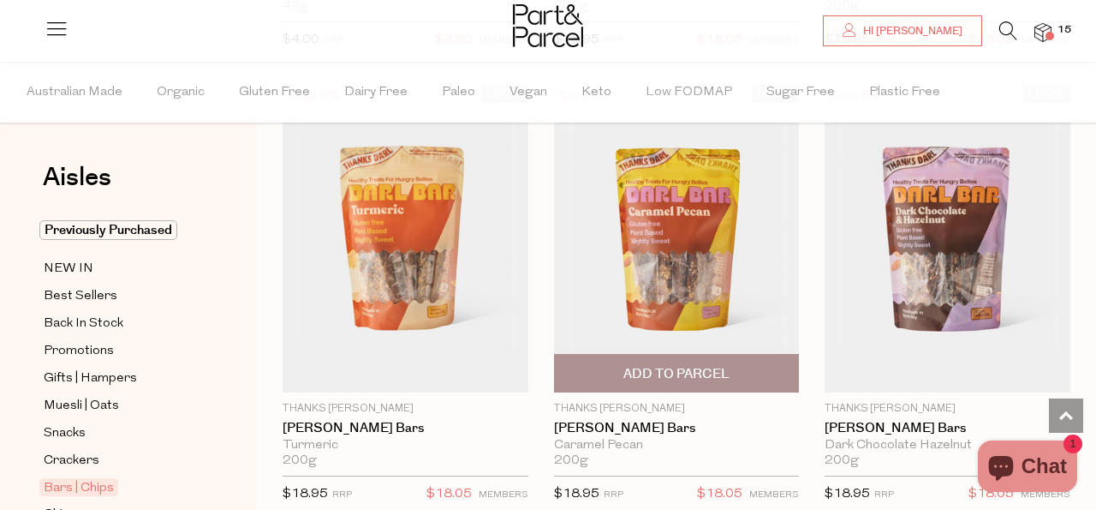
scroll to position [7135, 0]
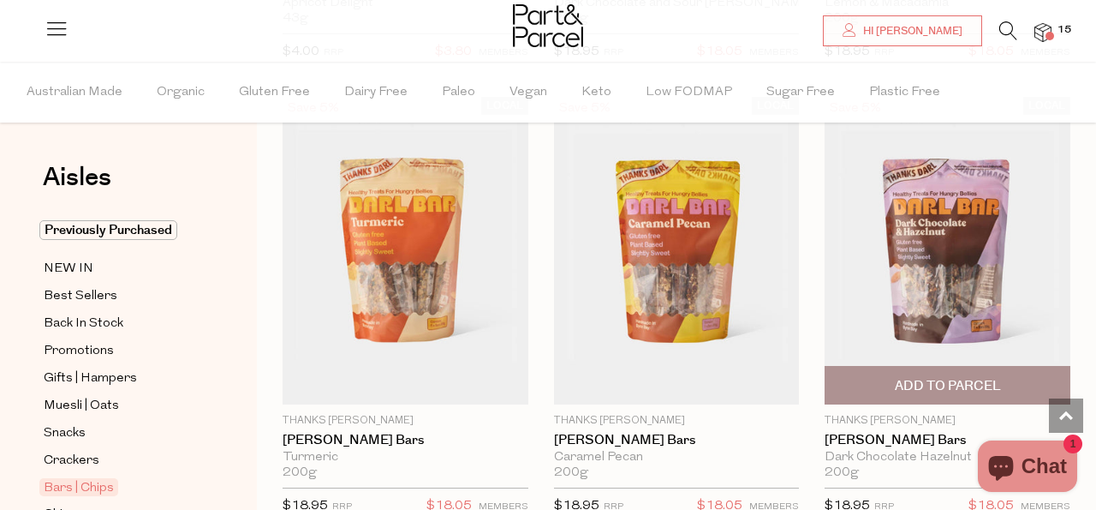
click at [967, 245] on img at bounding box center [948, 250] width 246 height 307
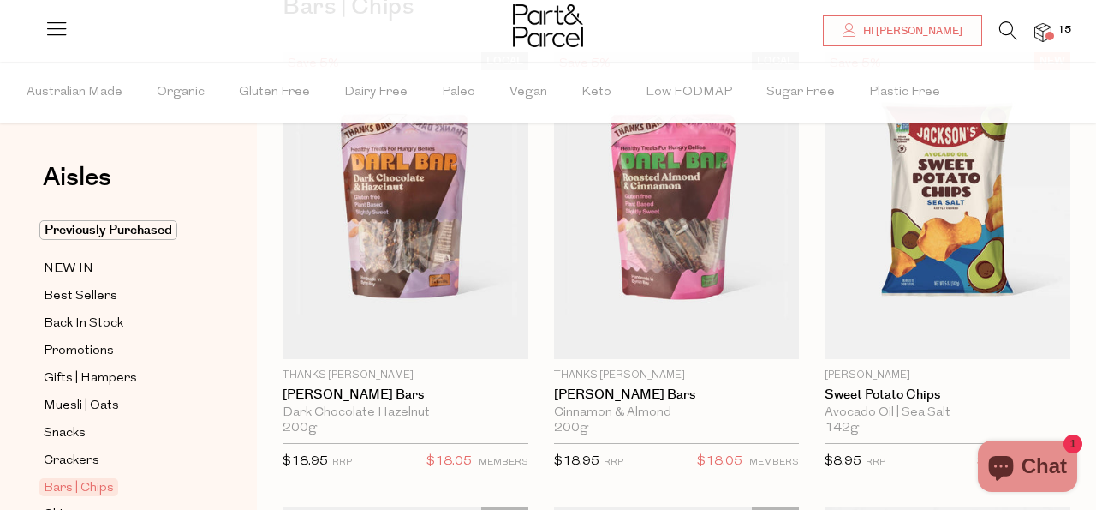
scroll to position [182, 0]
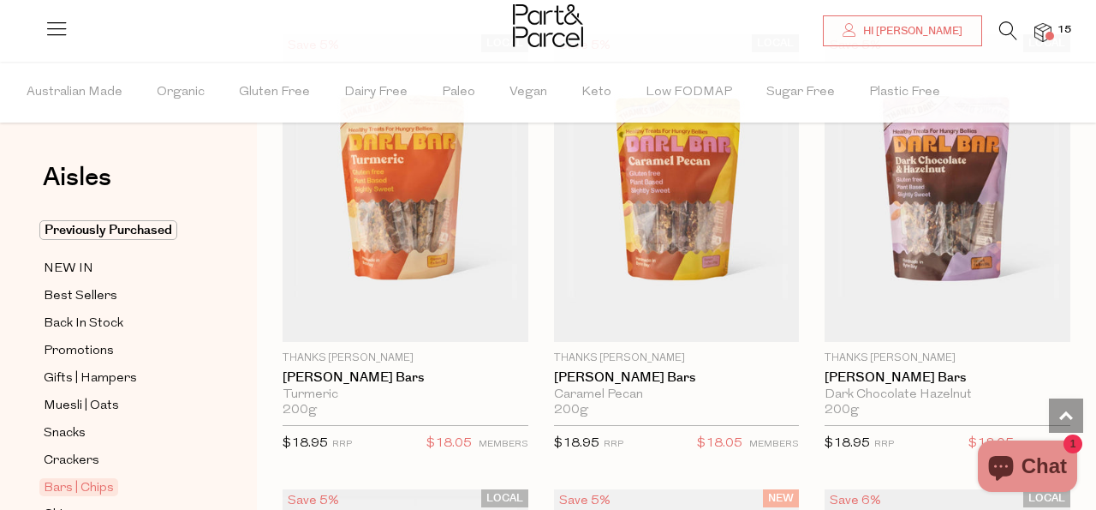
scroll to position [7171, 0]
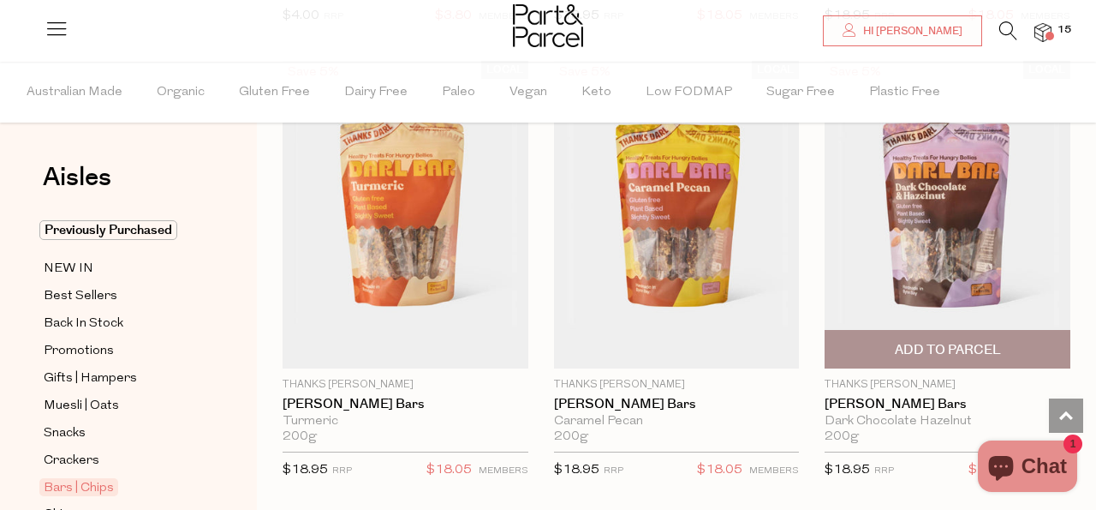
click at [951, 341] on span "Add To Parcel" at bounding box center [948, 350] width 106 height 18
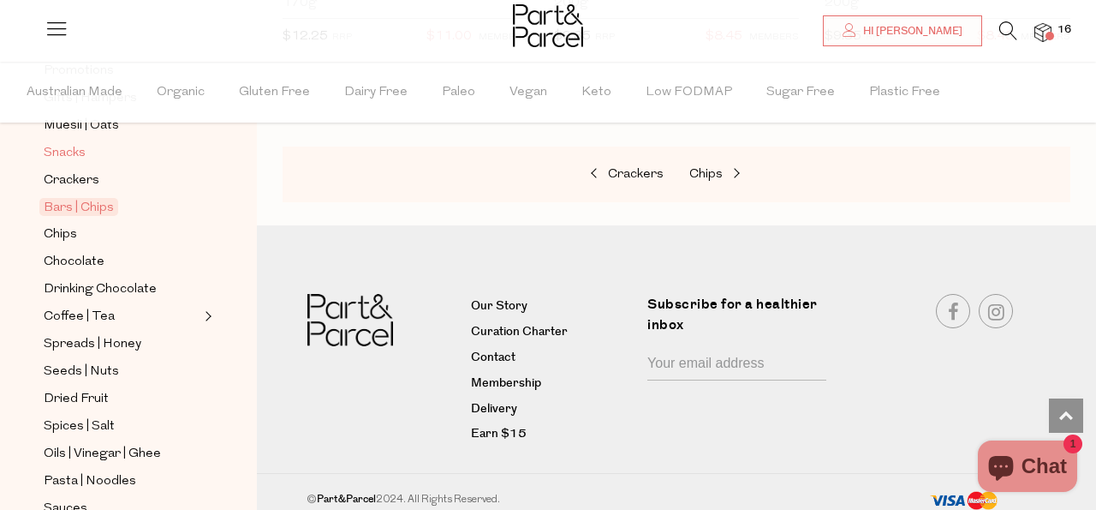
scroll to position [285, 0]
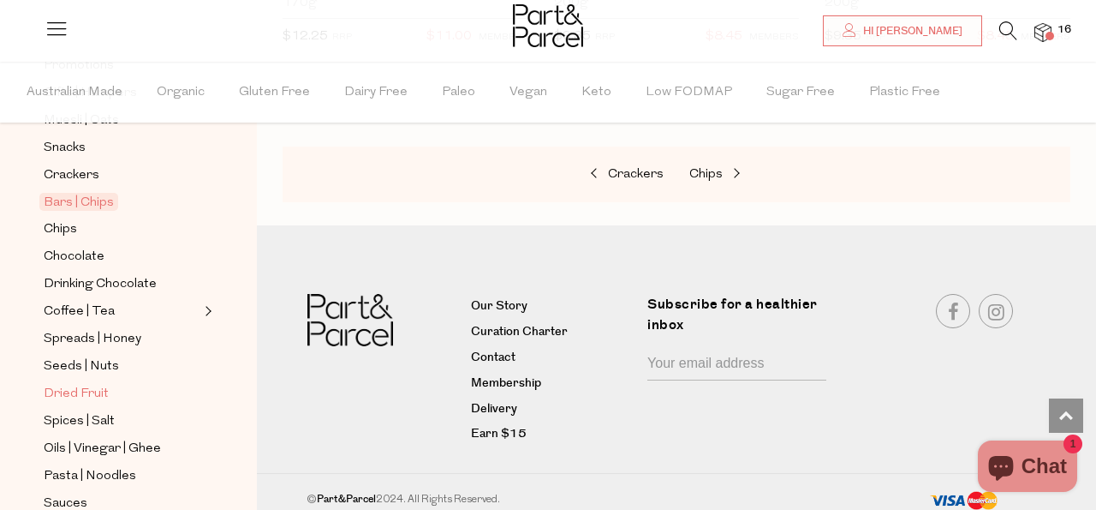
click at [69, 394] on span "Dried Fruit" at bounding box center [76, 394] width 65 height 21
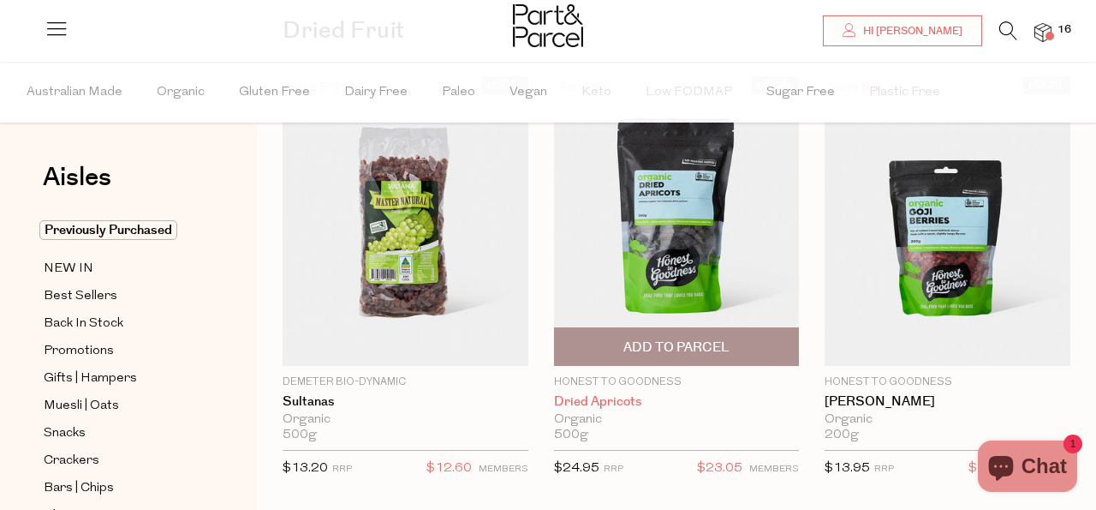
scroll to position [148, 0]
click at [700, 339] on span "Add To Parcel" at bounding box center [677, 346] width 106 height 18
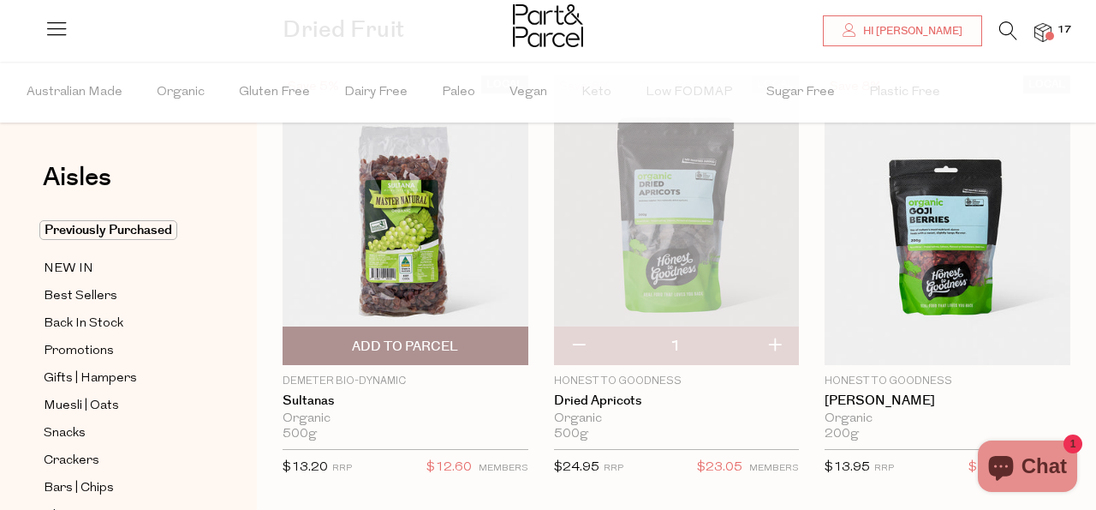
click at [397, 348] on span "Add To Parcel" at bounding box center [405, 346] width 106 height 18
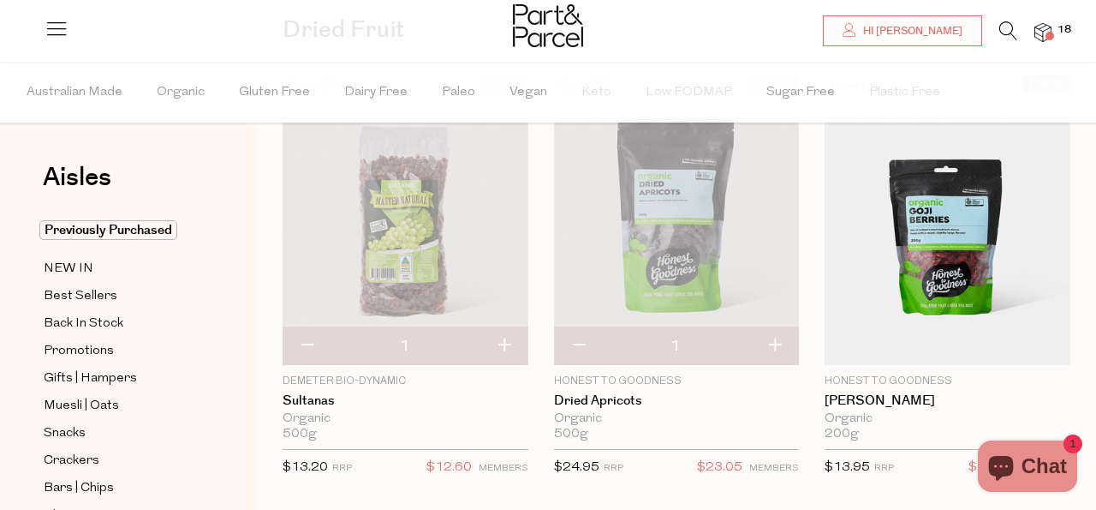
click at [504, 342] on button "button" at bounding box center [504, 346] width 49 height 38
type input "2"
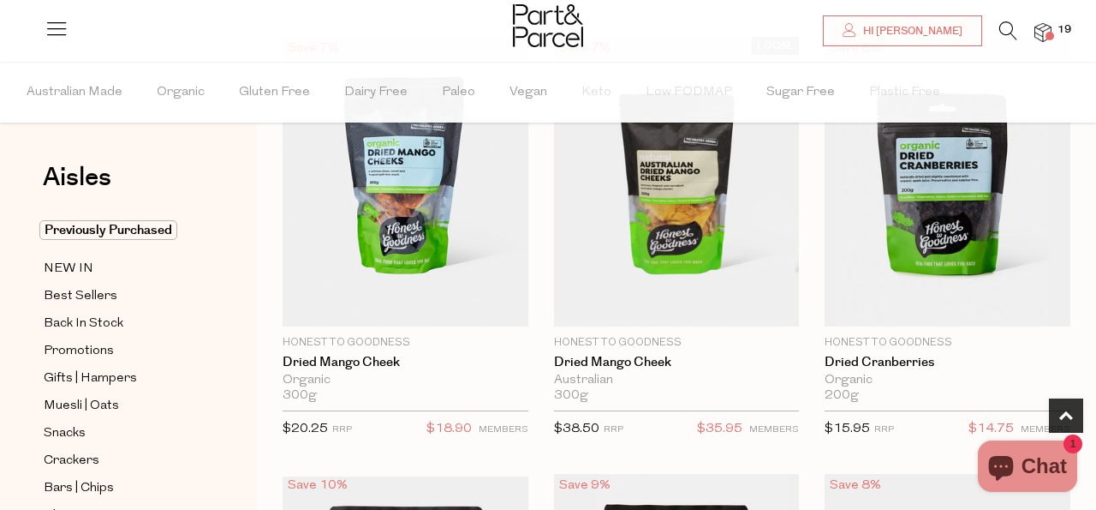
scroll to position [622, 0]
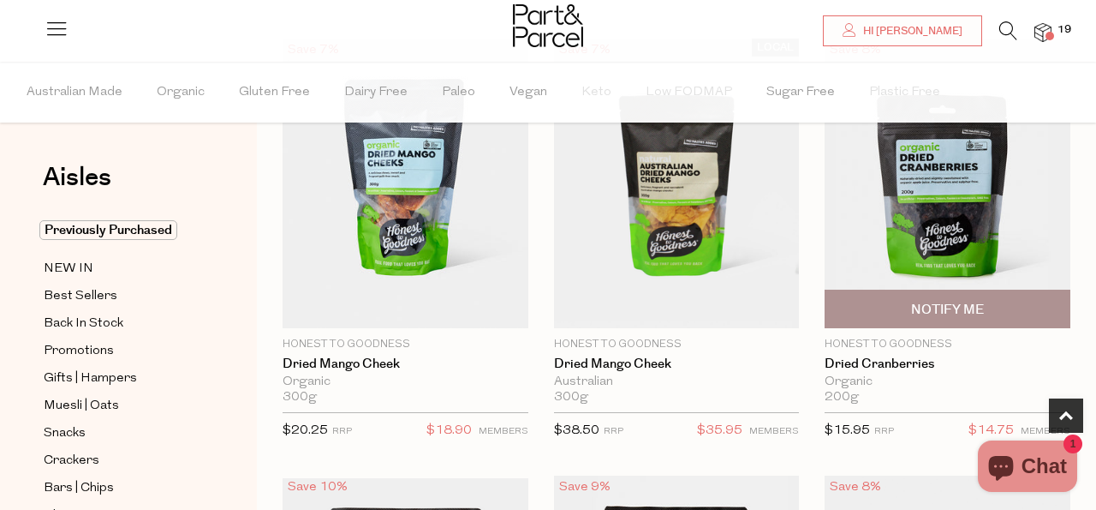
click at [965, 223] on img at bounding box center [948, 183] width 246 height 289
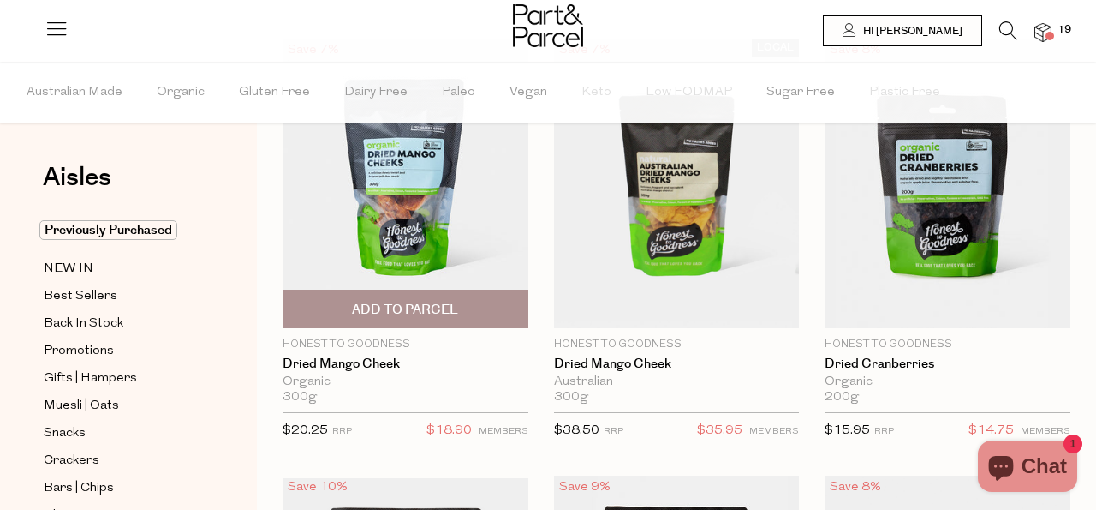
type input "2"
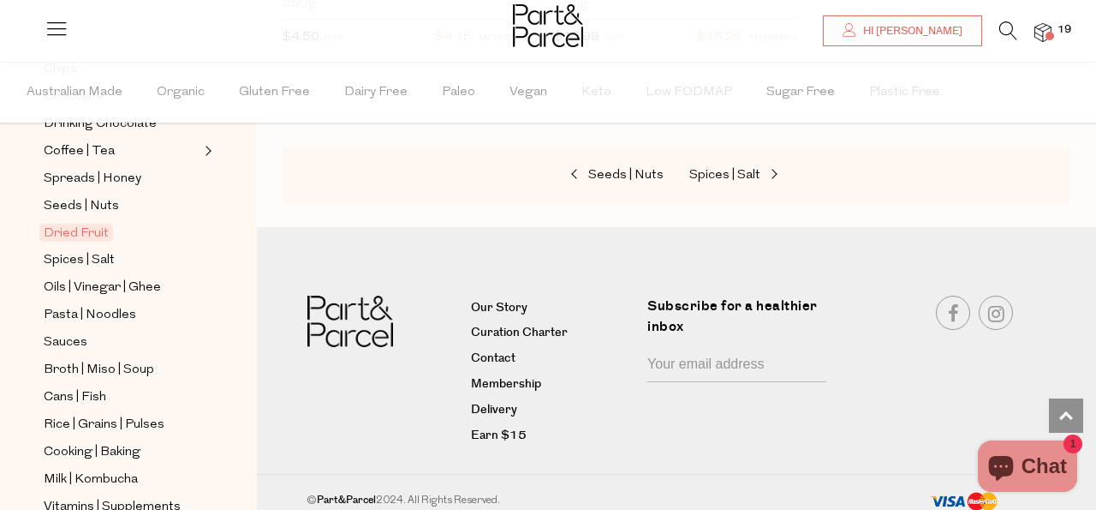
scroll to position [417, 0]
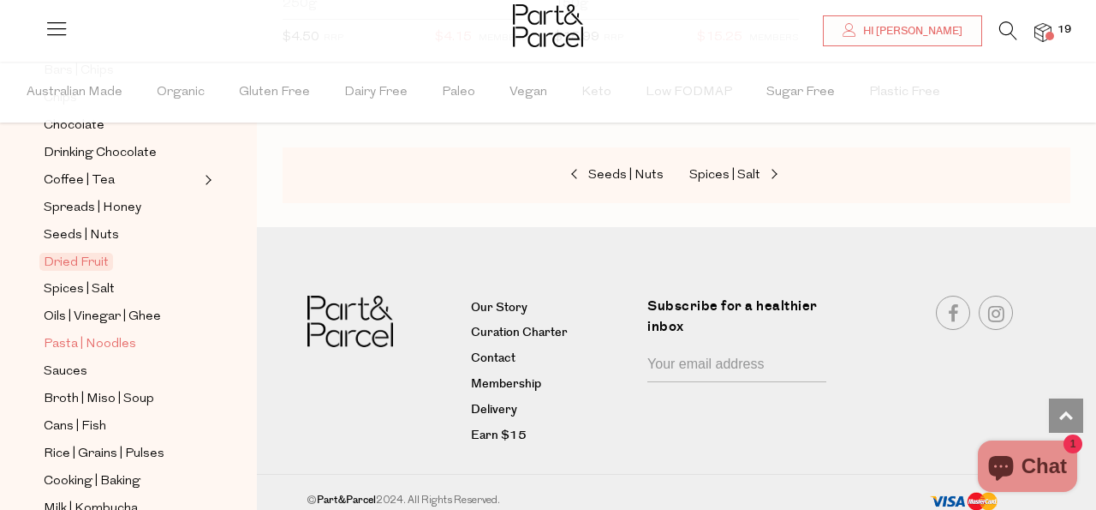
click at [90, 342] on span "Pasta | Noodles" at bounding box center [90, 344] width 92 height 21
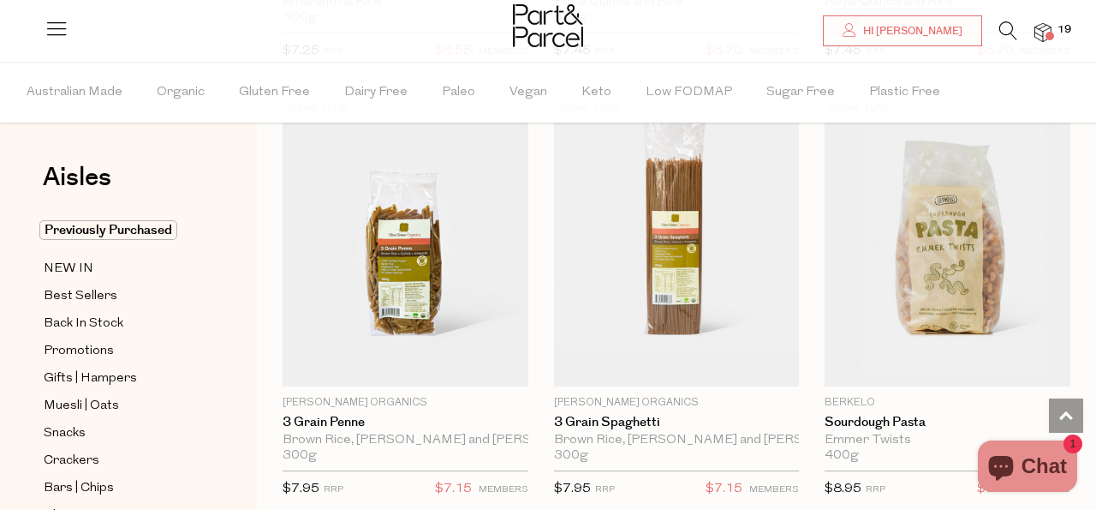
scroll to position [2312, 0]
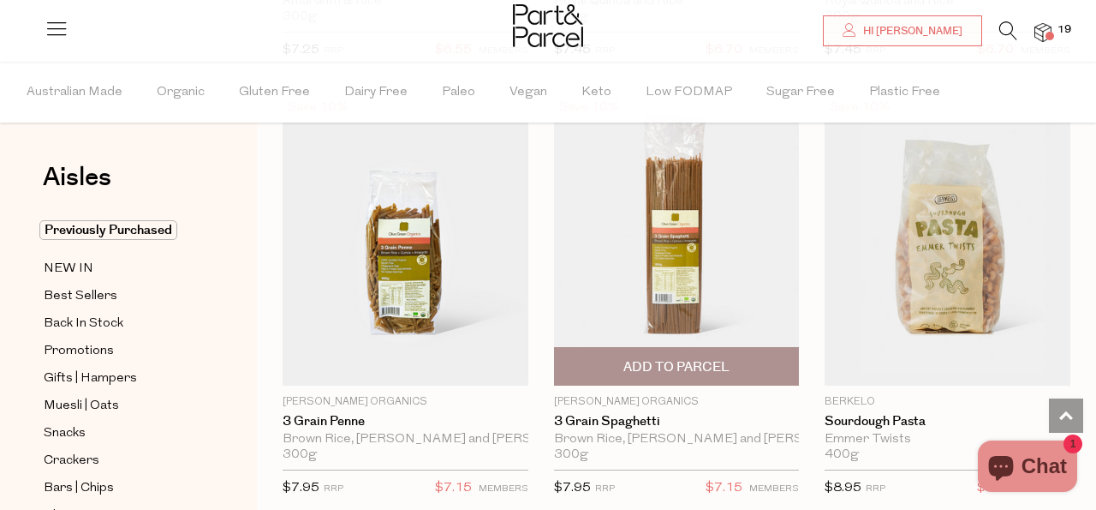
click at [689, 365] on span "Add To Parcel" at bounding box center [677, 367] width 106 height 18
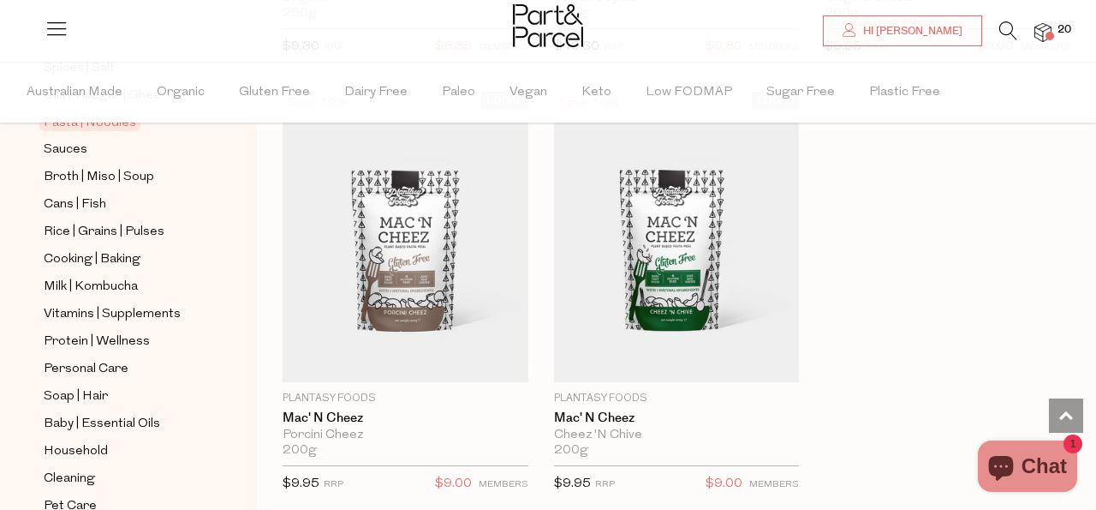
scroll to position [622, 0]
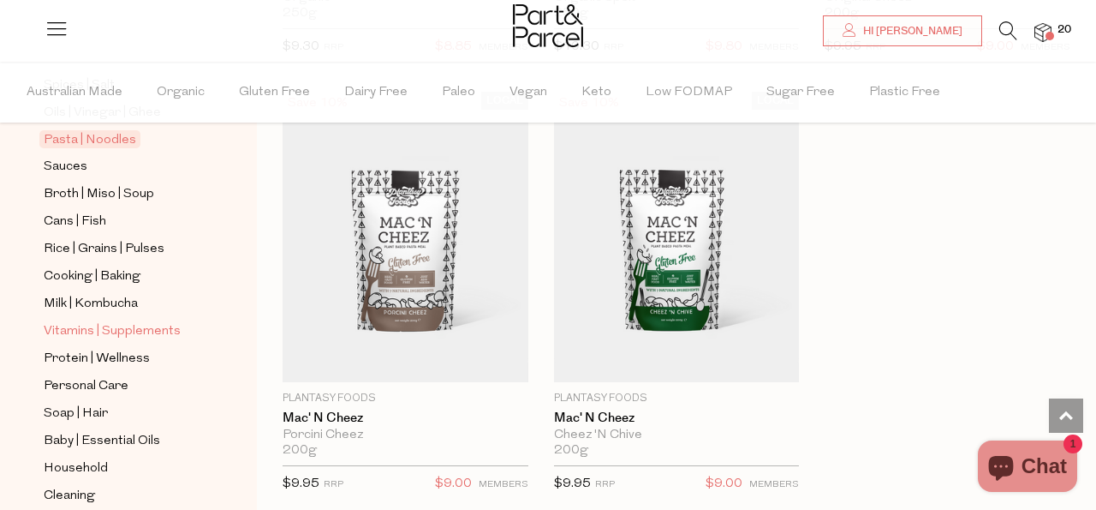
click at [153, 330] on span "Vitamins | Supplements" at bounding box center [112, 331] width 137 height 21
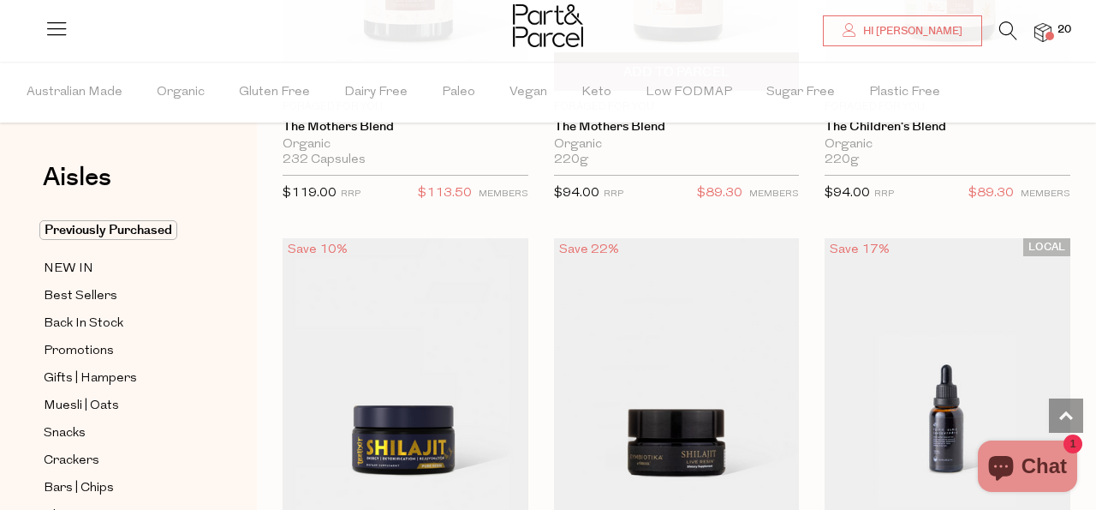
scroll to position [417, 0]
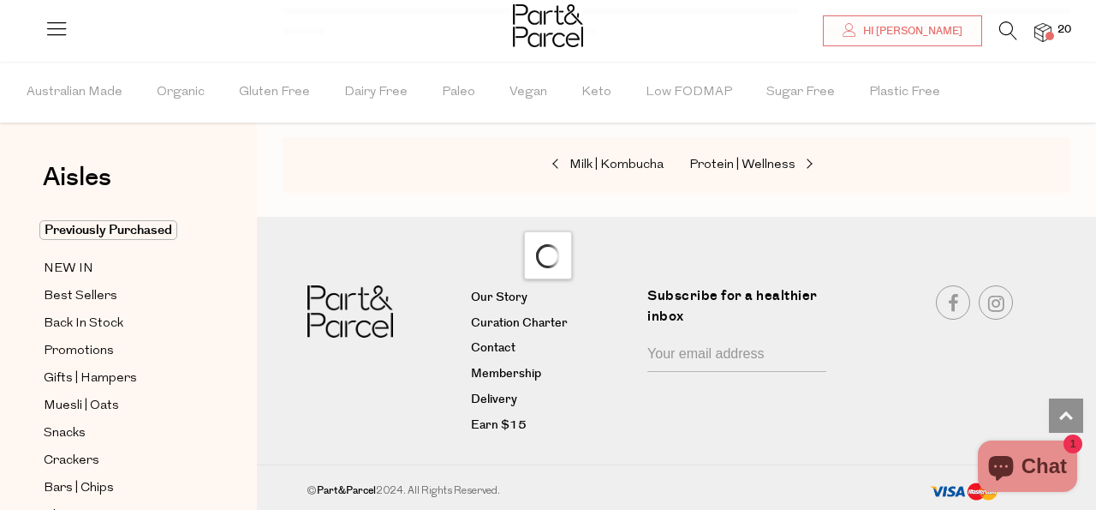
scroll to position [1024, 0]
